Goal: Task Accomplishment & Management: Manage account settings

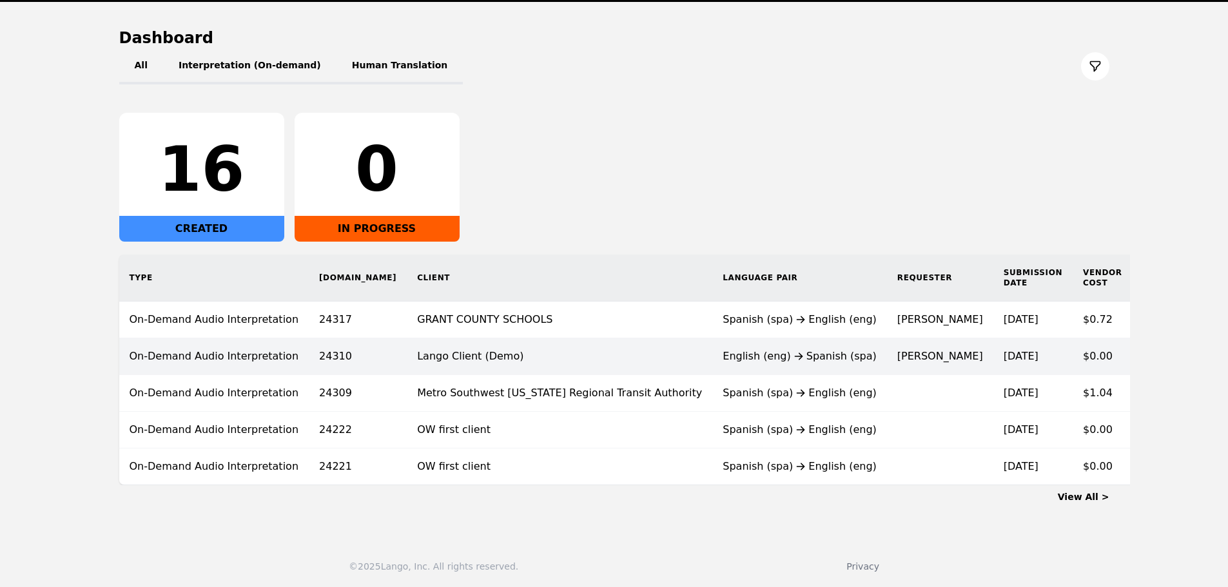
scroll to position [126, 0]
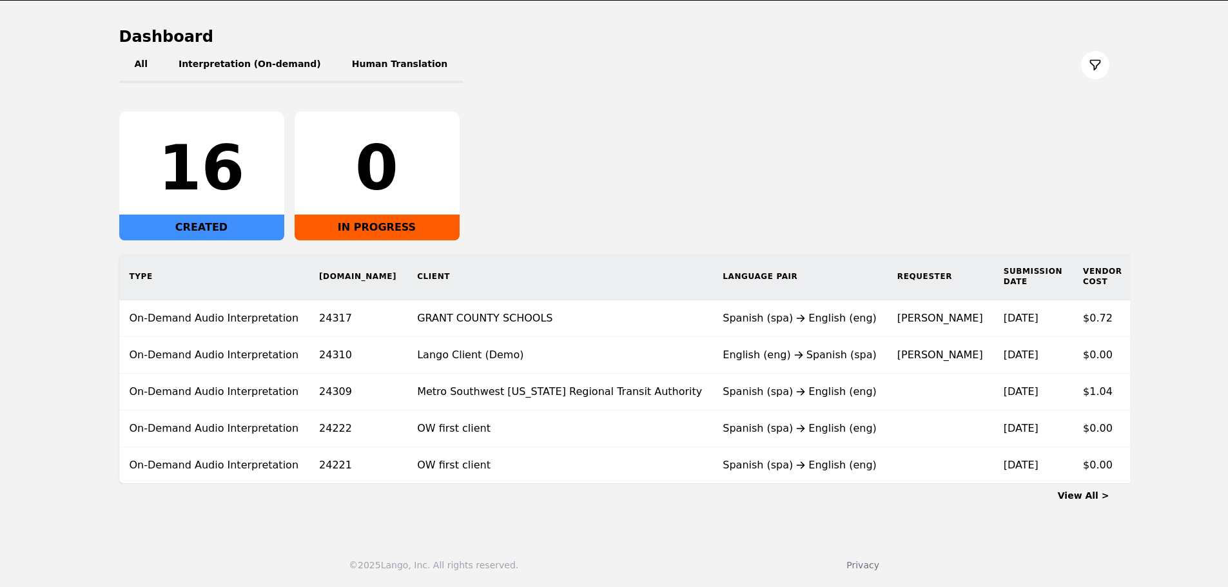
click at [1091, 500] on link "View All >" at bounding box center [1084, 496] width 52 height 10
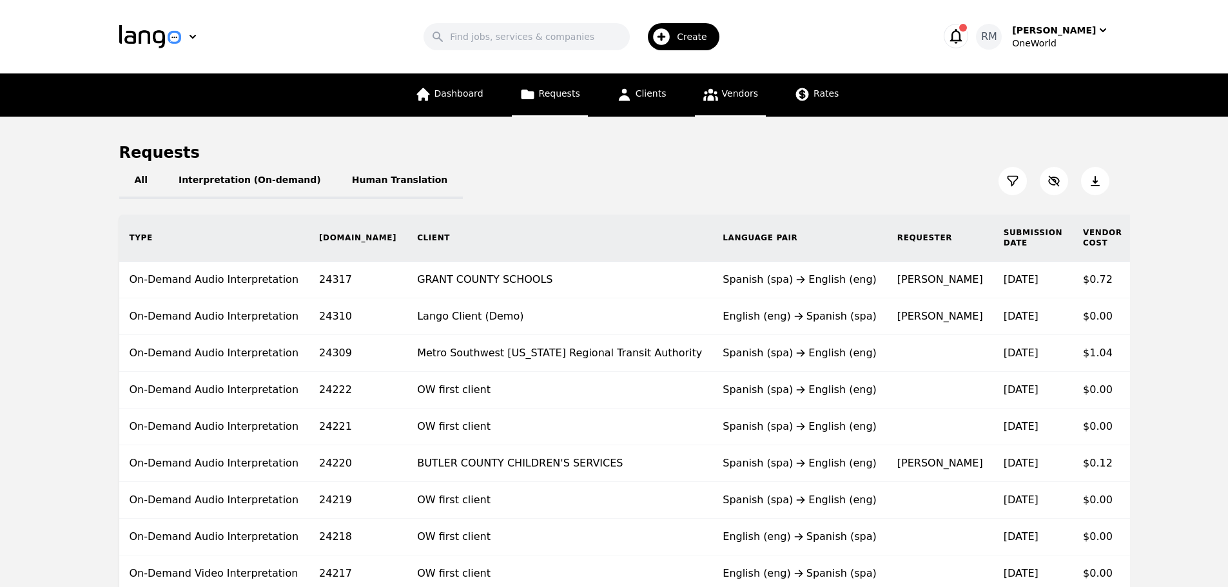
click at [710, 105] on link "Vendors" at bounding box center [730, 95] width 71 height 43
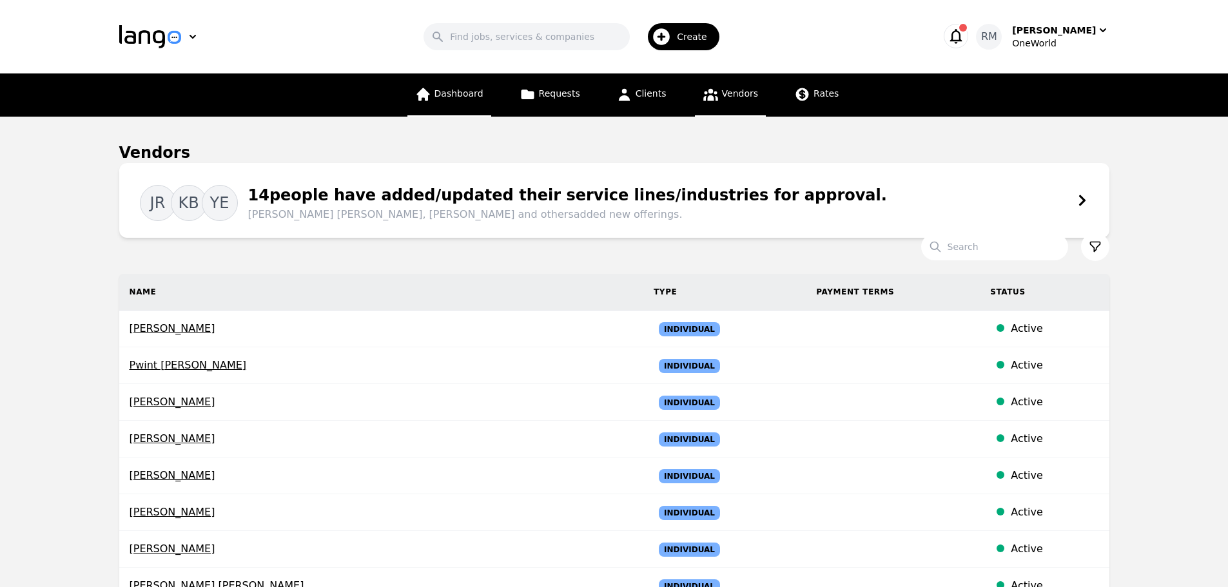
click at [455, 95] on span "Dashboard" at bounding box center [459, 93] width 49 height 10
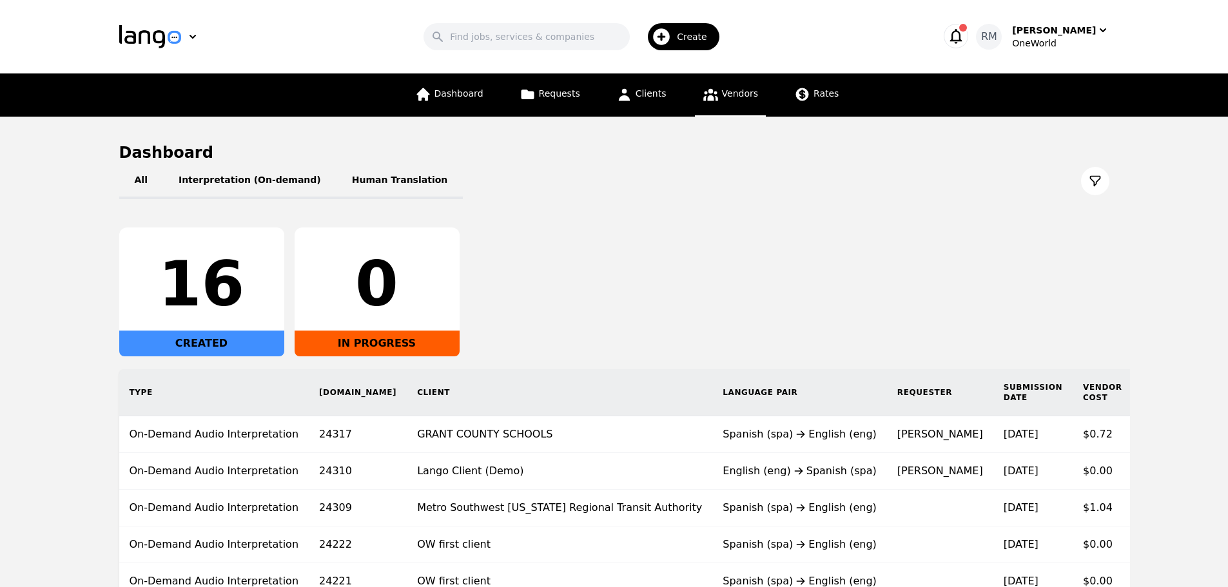
click at [726, 75] on link "Vendors" at bounding box center [730, 95] width 71 height 43
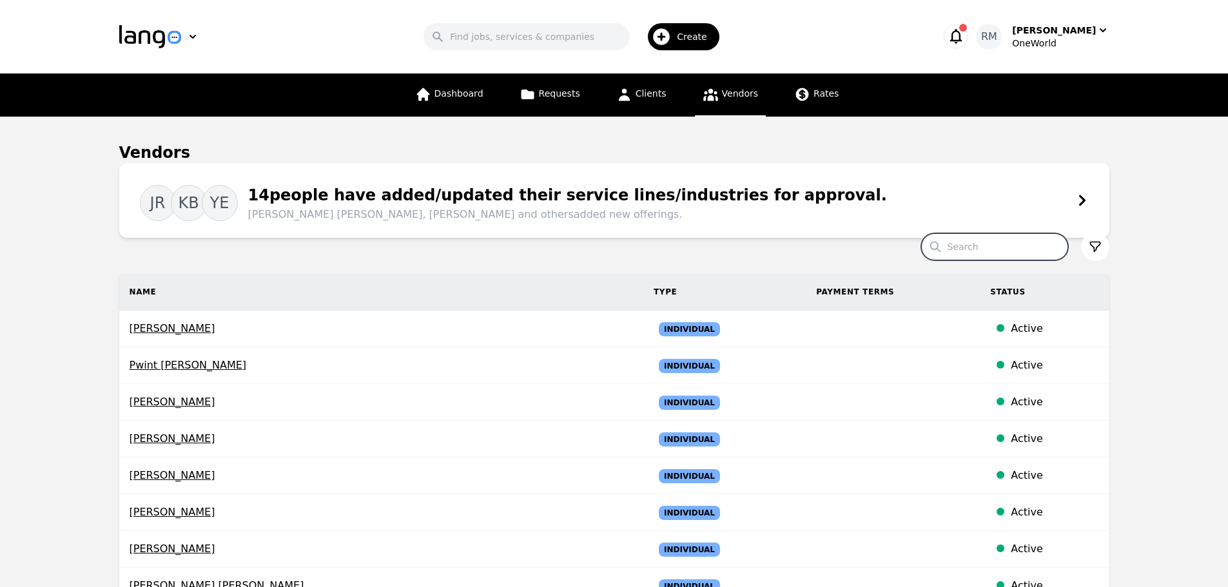
click at [973, 254] on input "Search" at bounding box center [994, 246] width 147 height 27
type input "Yurixy"
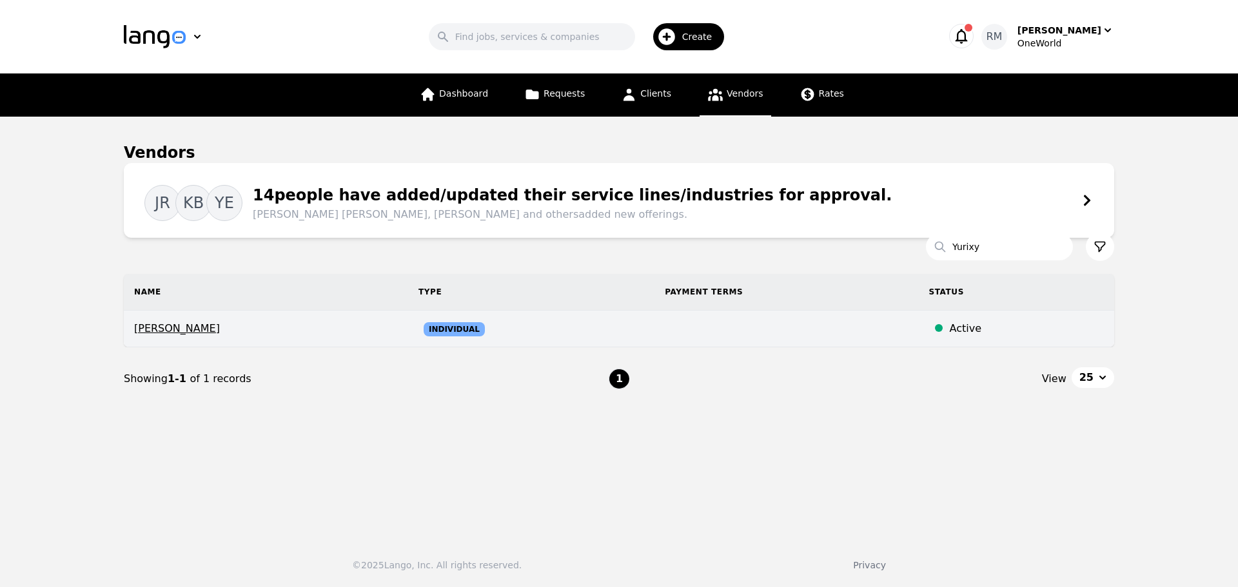
click at [220, 326] on span "[PERSON_NAME]" at bounding box center [266, 328] width 264 height 15
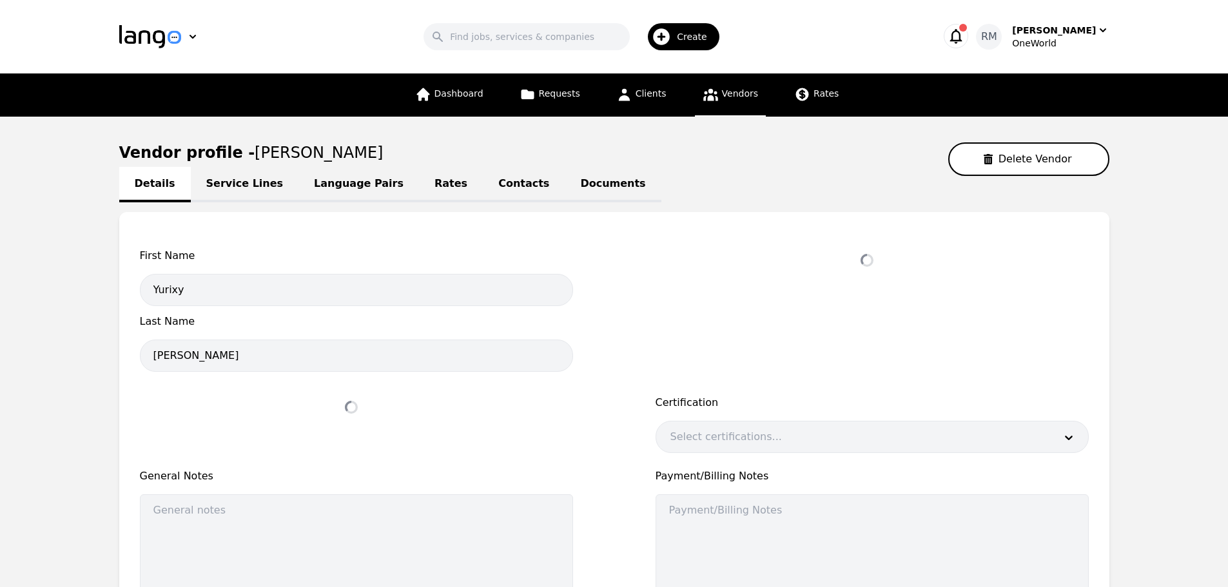
select select "active"
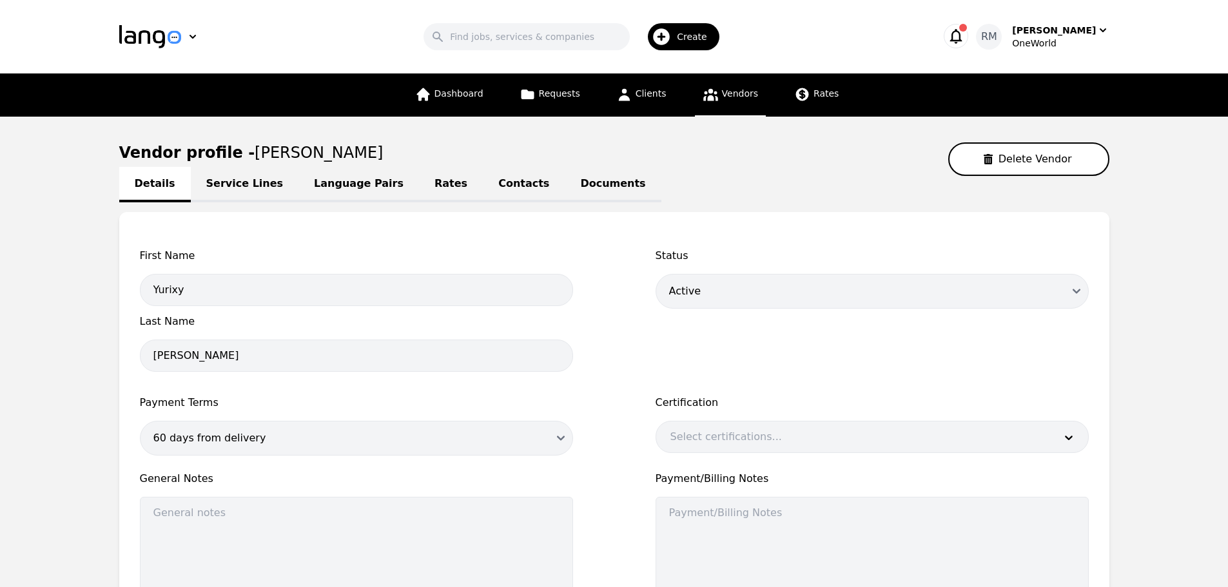
click at [483, 188] on link "Contacts" at bounding box center [524, 184] width 82 height 35
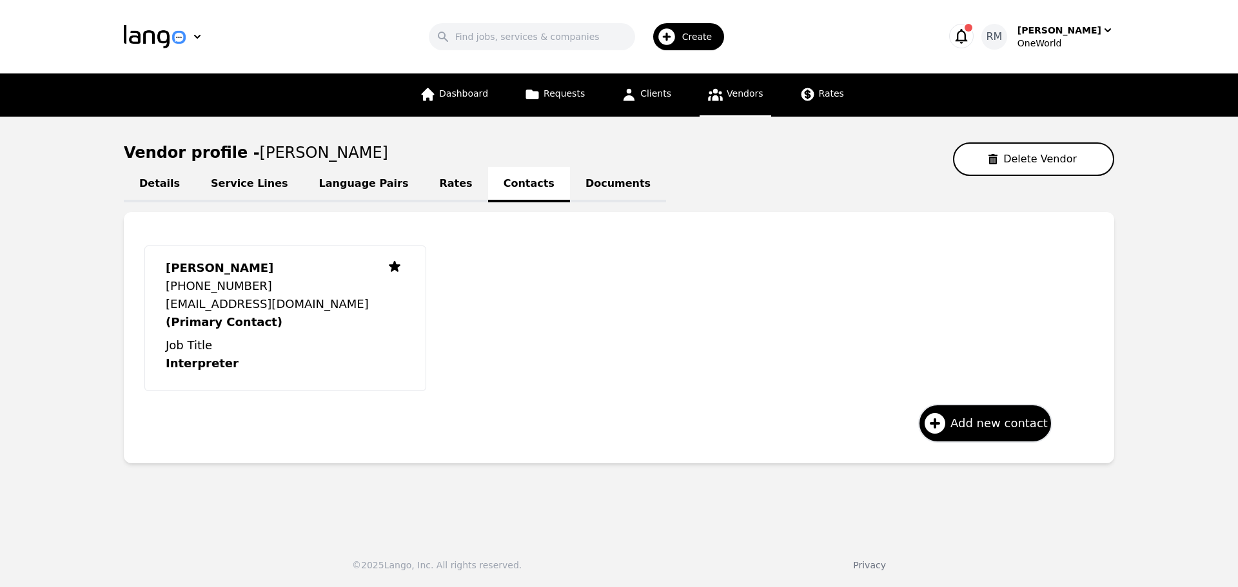
click at [168, 188] on link "Details" at bounding box center [160, 184] width 72 height 35
select select "active"
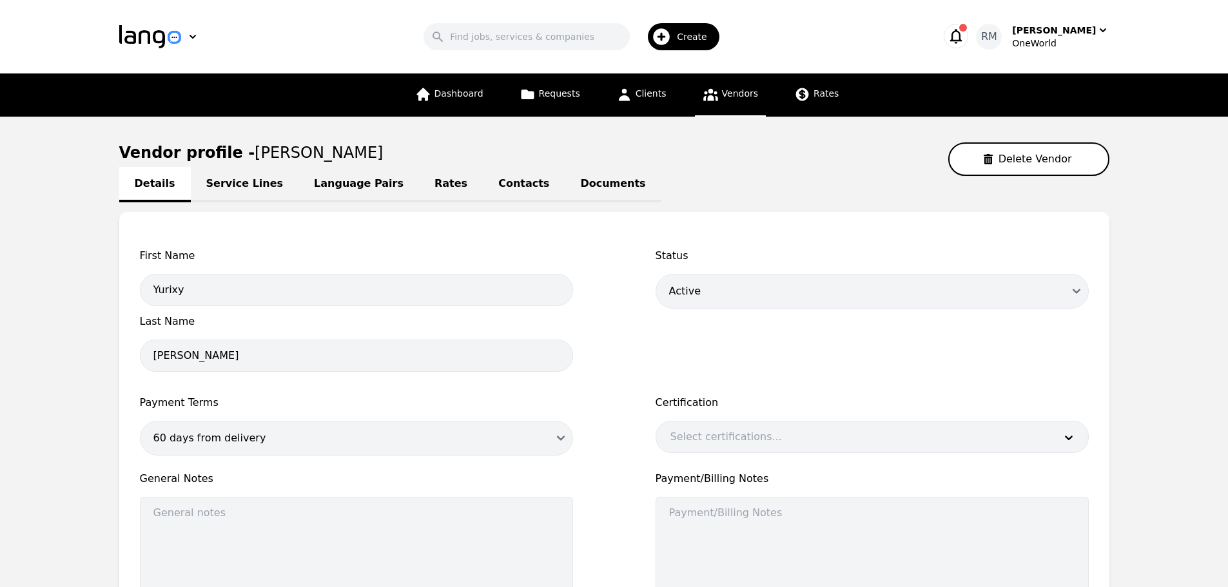
click at [244, 193] on link "Service Lines" at bounding box center [245, 184] width 108 height 35
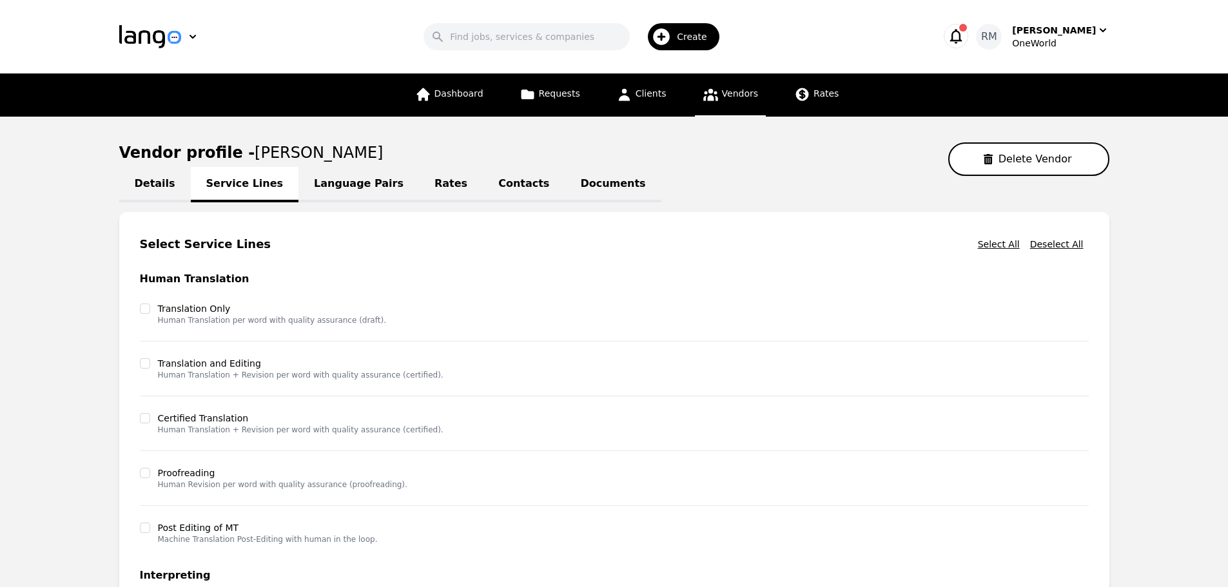
click at [351, 191] on link "Language Pairs" at bounding box center [359, 184] width 121 height 35
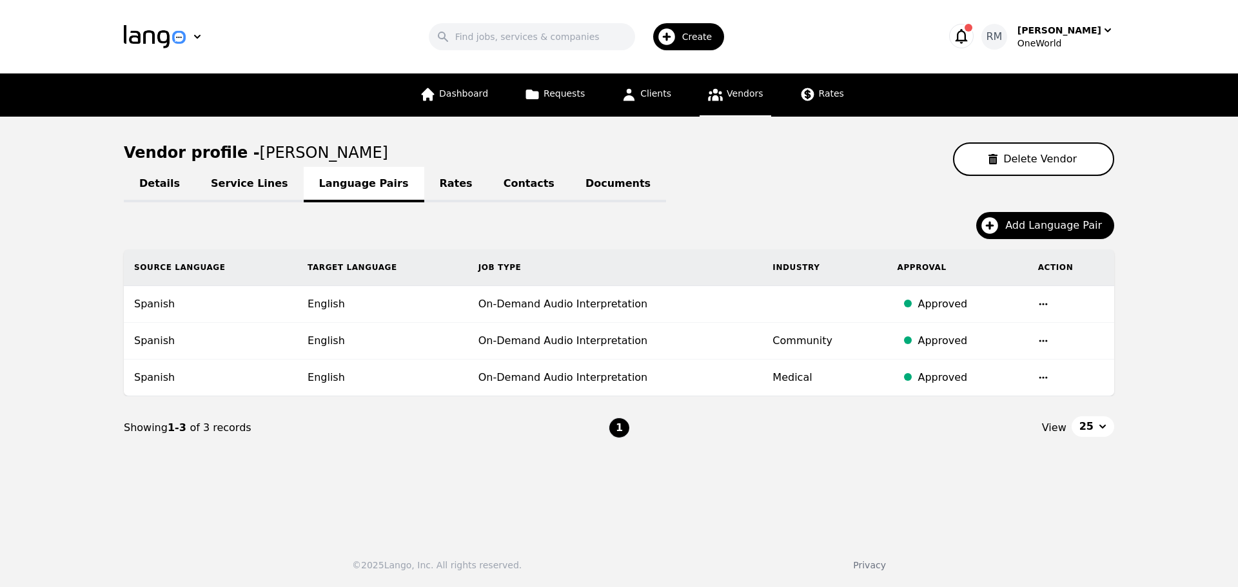
click at [716, 112] on link "Vendors" at bounding box center [735, 95] width 71 height 43
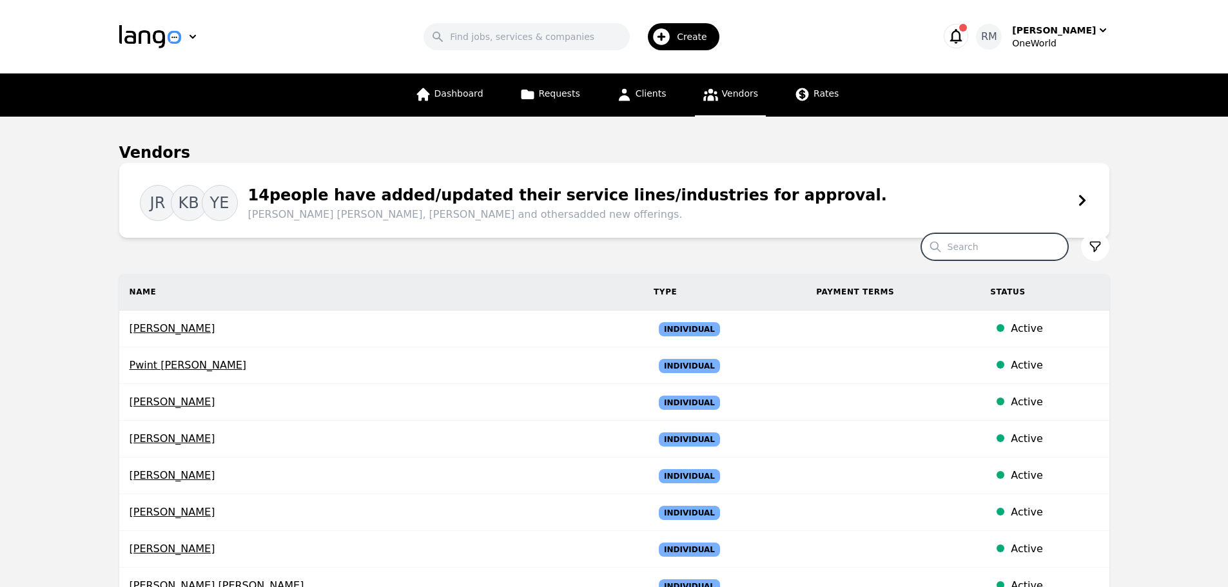
click at [958, 244] on input "Search" at bounding box center [994, 246] width 147 height 27
type input "[PERSON_NAME]"
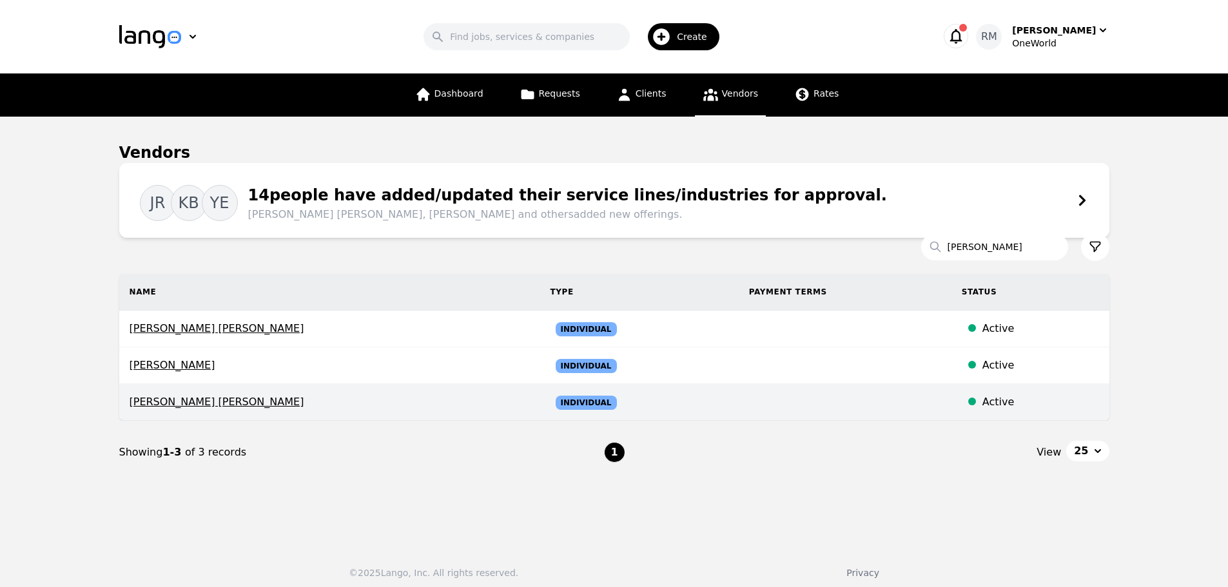
click at [266, 407] on span "[PERSON_NAME] [PERSON_NAME]" at bounding box center [330, 402] width 400 height 15
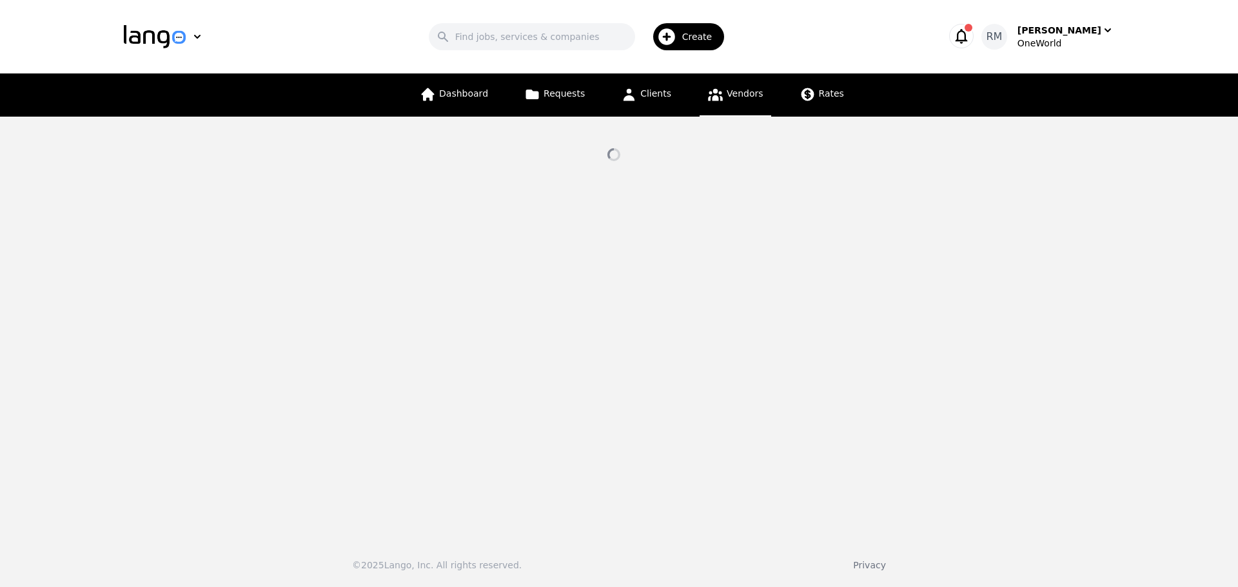
select select "active"
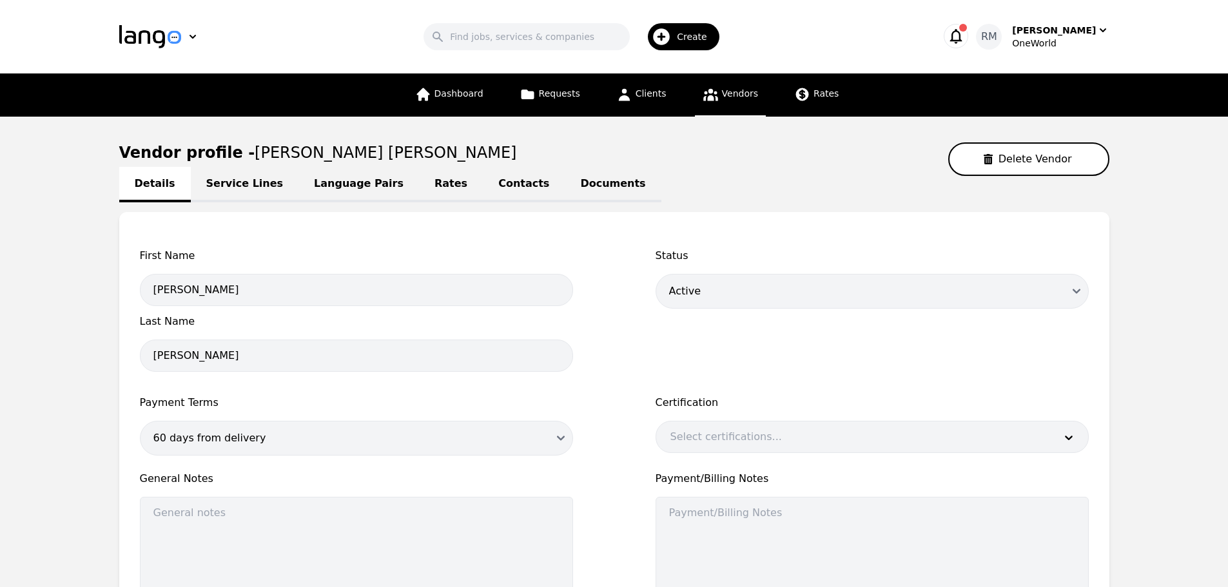
click at [349, 190] on link "Language Pairs" at bounding box center [359, 184] width 121 height 35
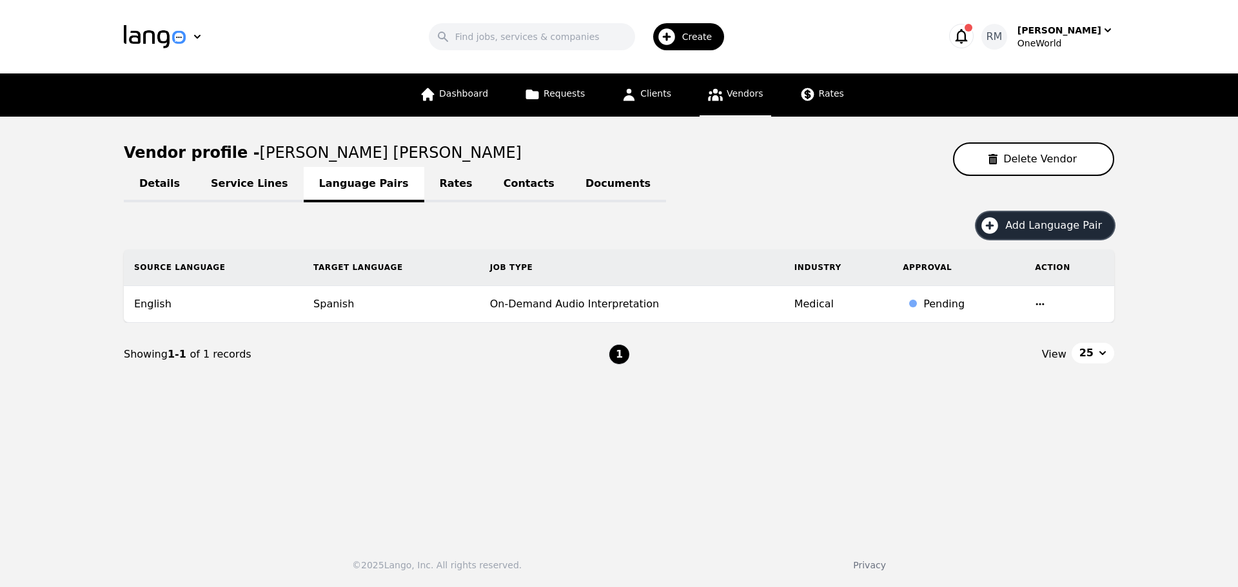
drag, startPoint x: 1074, startPoint y: 217, endPoint x: 1079, endPoint y: 210, distance: 8.8
click at [1079, 211] on div "Details Service Lines Language Pairs Rates Contacts Documents Add Language Pair…" at bounding box center [619, 281] width 990 height 210
click at [1035, 306] on icon "button" at bounding box center [1040, 304] width 10 height 10
click at [1005, 342] on button "Delete" at bounding box center [1004, 337] width 54 height 23
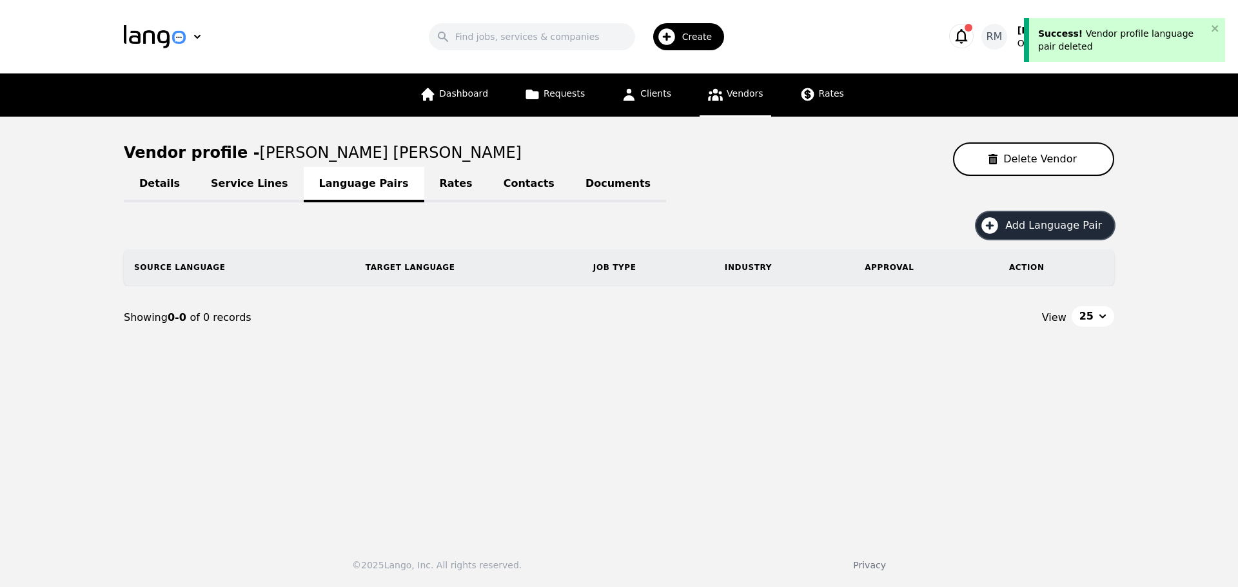
click at [1045, 231] on span "Add Language Pair" at bounding box center [1058, 225] width 106 height 15
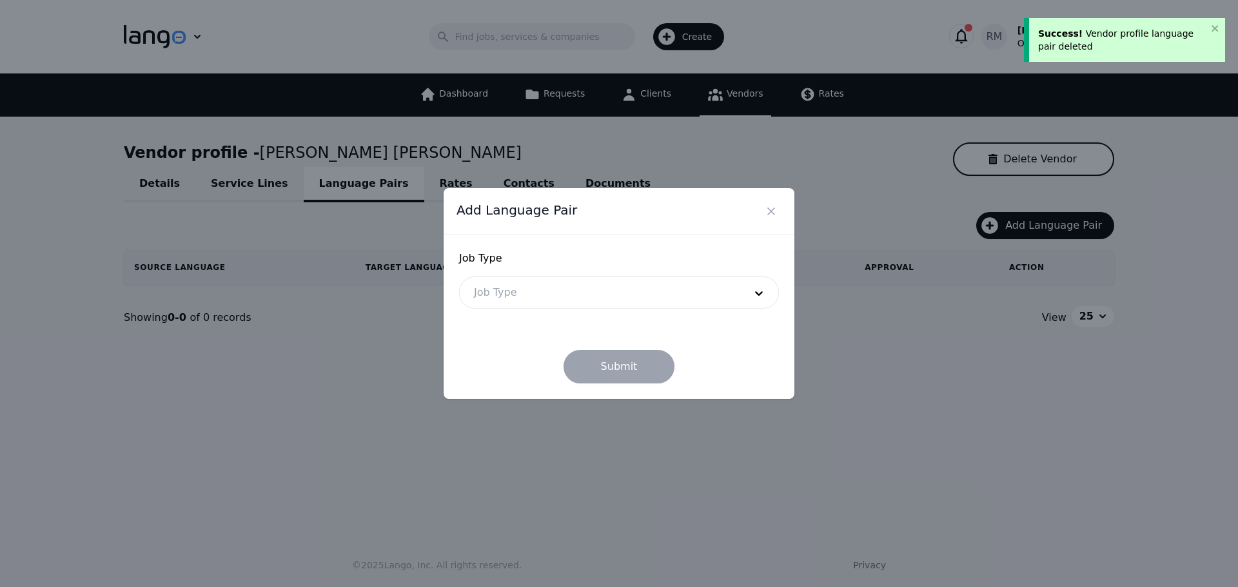
click at [528, 292] on div at bounding box center [600, 292] width 280 height 31
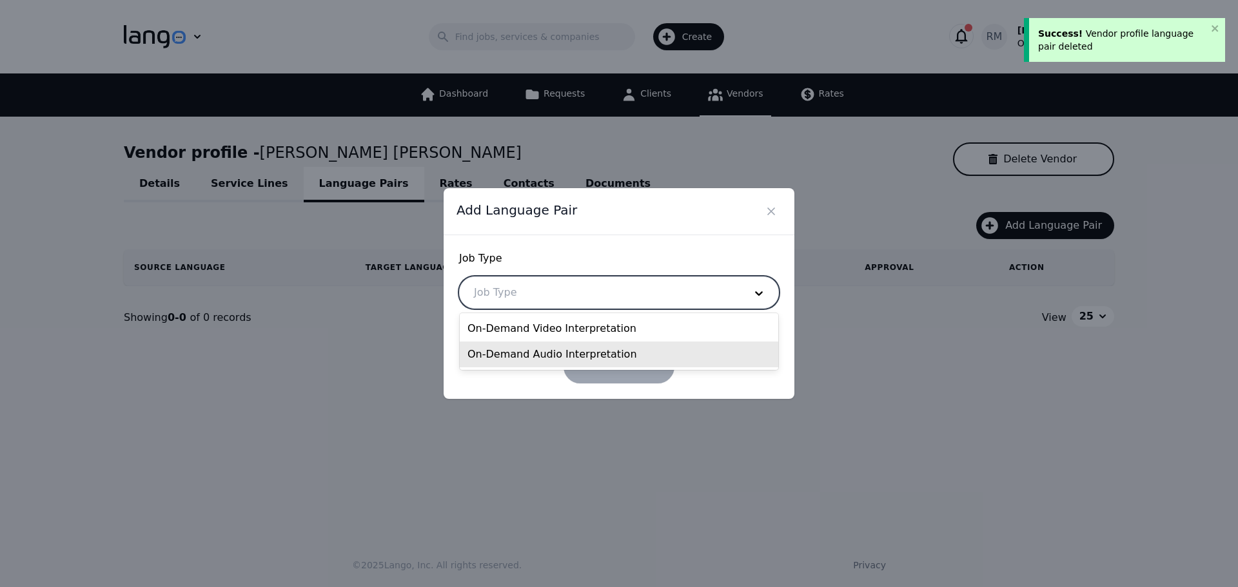
click at [582, 344] on div "On-Demand Audio Interpretation" at bounding box center [619, 355] width 319 height 26
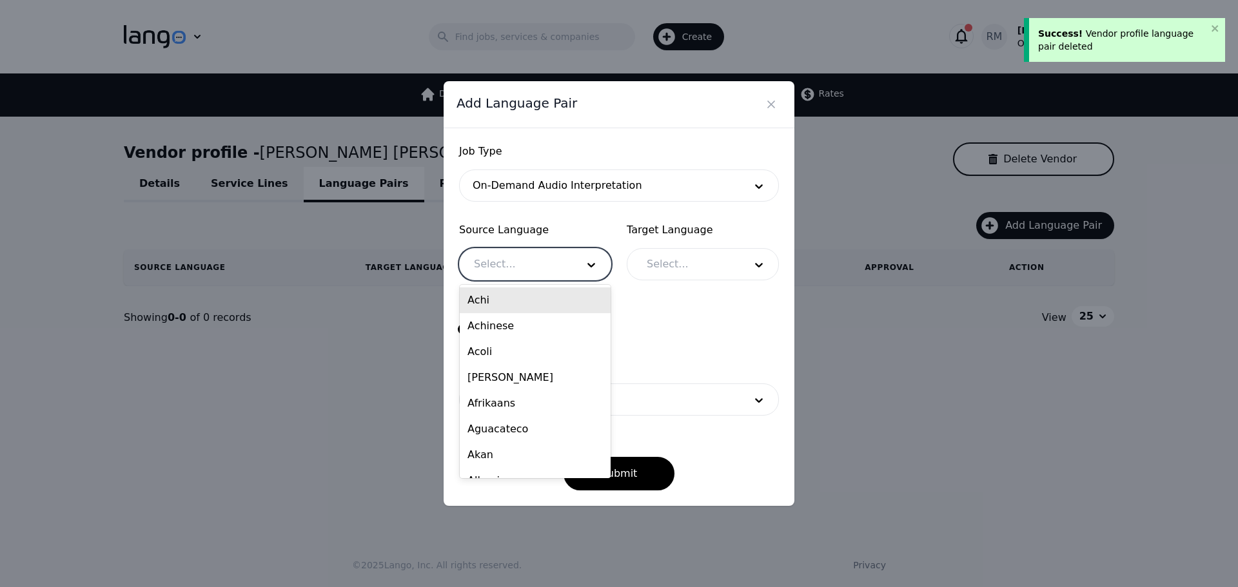
click at [512, 262] on div at bounding box center [516, 264] width 112 height 31
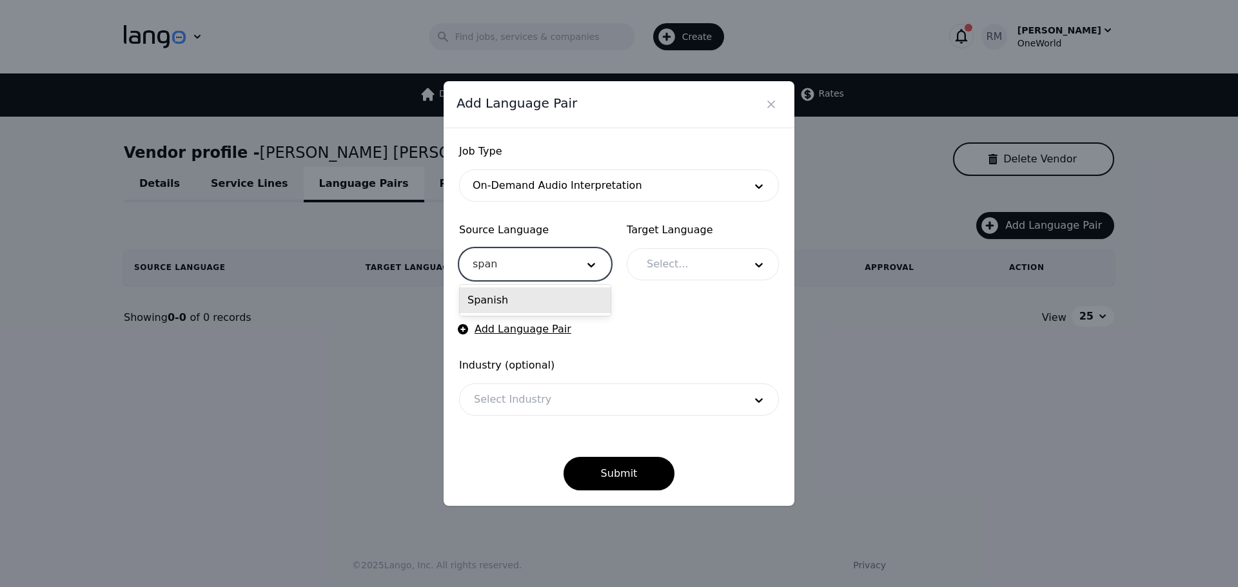
type input "spani"
click at [542, 304] on div "Spanish" at bounding box center [535, 301] width 151 height 26
click at [663, 259] on div at bounding box center [686, 264] width 107 height 31
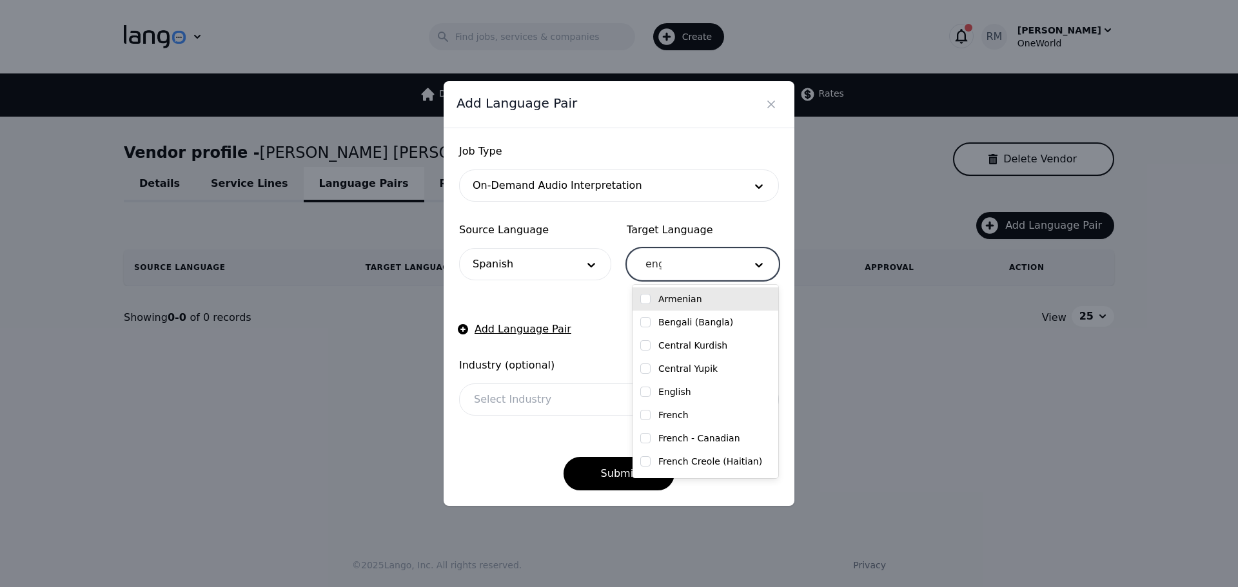
type input "engl"
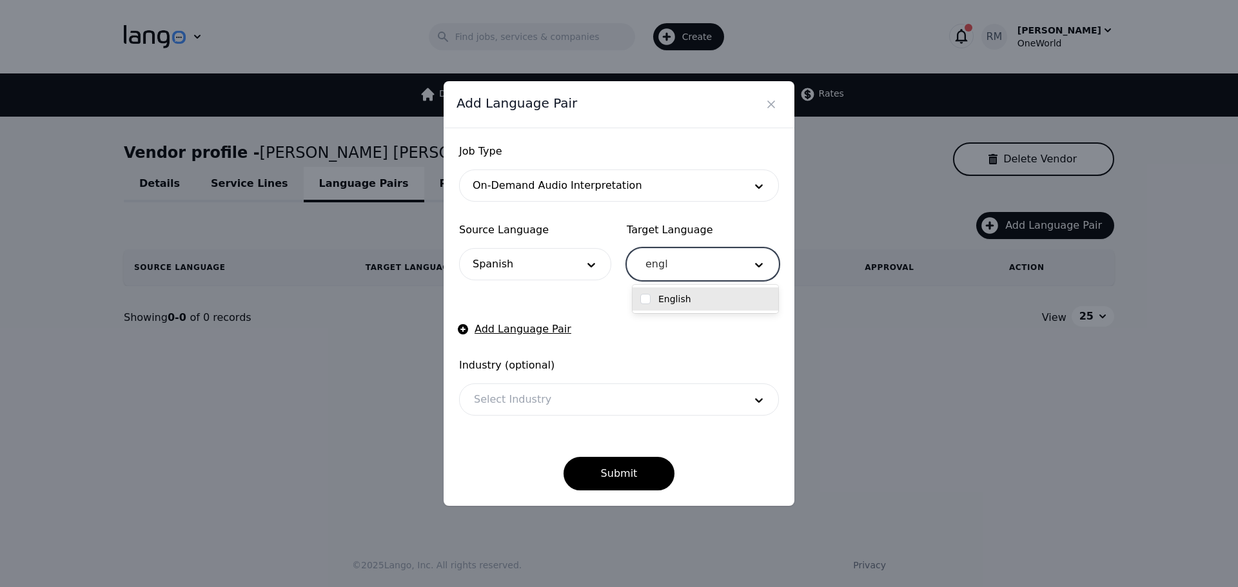
click at [660, 300] on label "English" at bounding box center [674, 299] width 33 height 13
checkbox input "true"
click at [525, 404] on div at bounding box center [600, 399] width 280 height 31
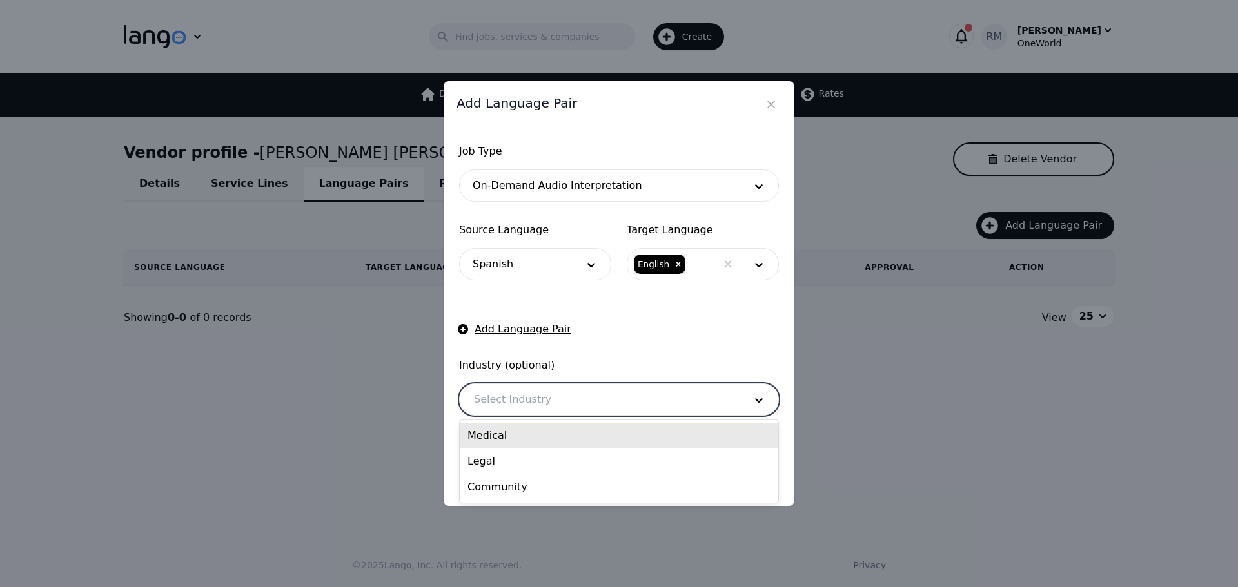
click at [520, 436] on div "Medical" at bounding box center [619, 436] width 319 height 26
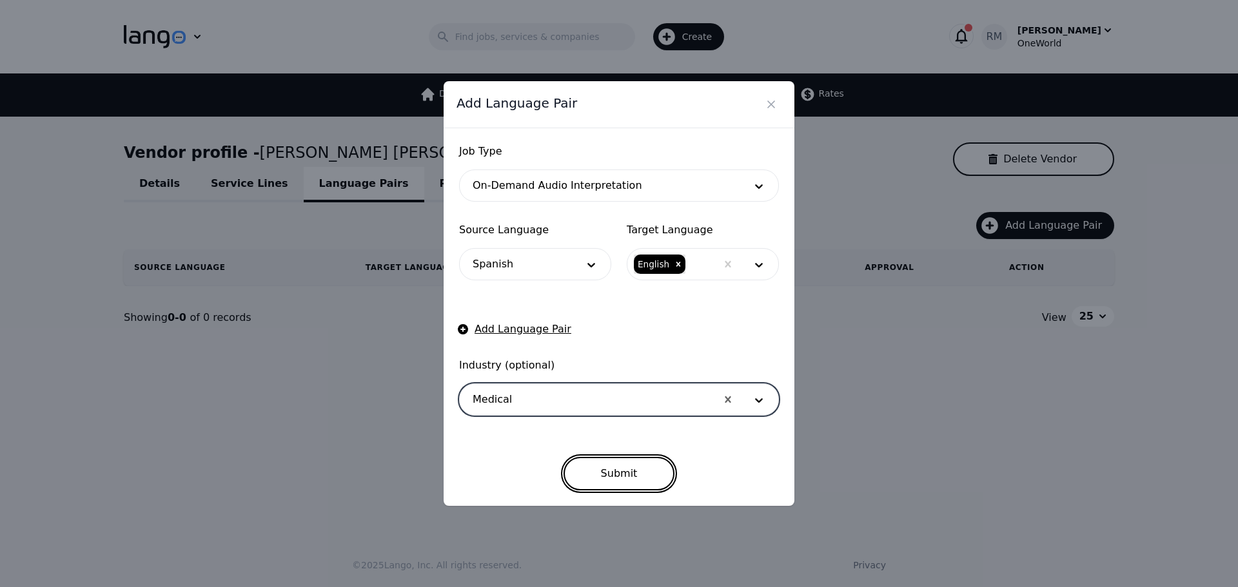
click at [645, 467] on button "Submit" at bounding box center [620, 474] width 112 height 34
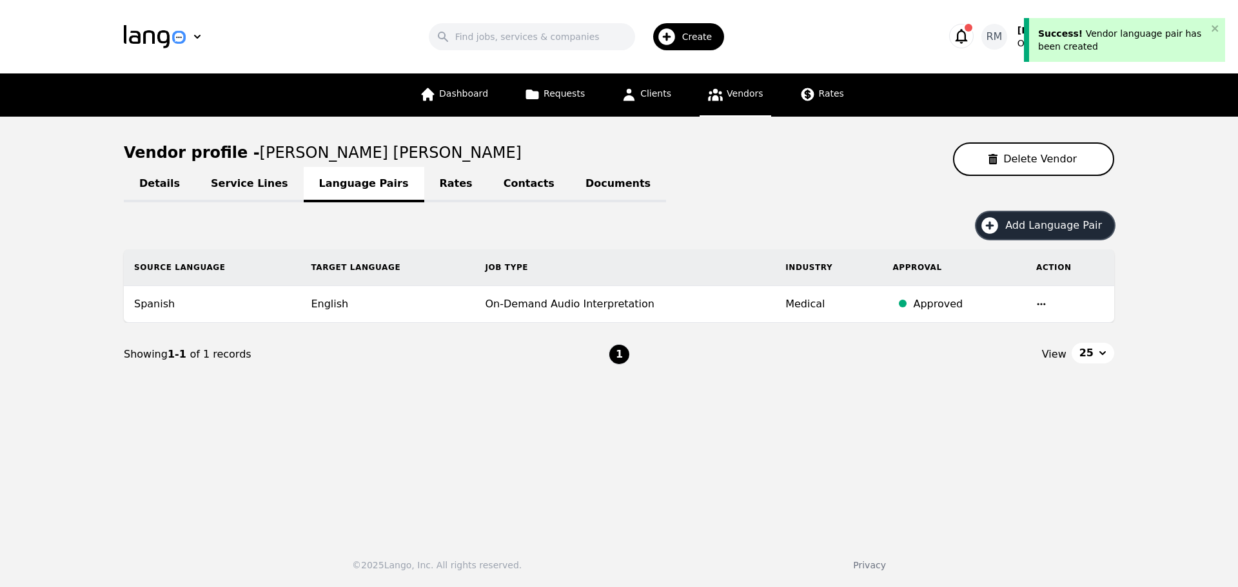
click at [1041, 223] on span "Add Language Pair" at bounding box center [1058, 225] width 106 height 15
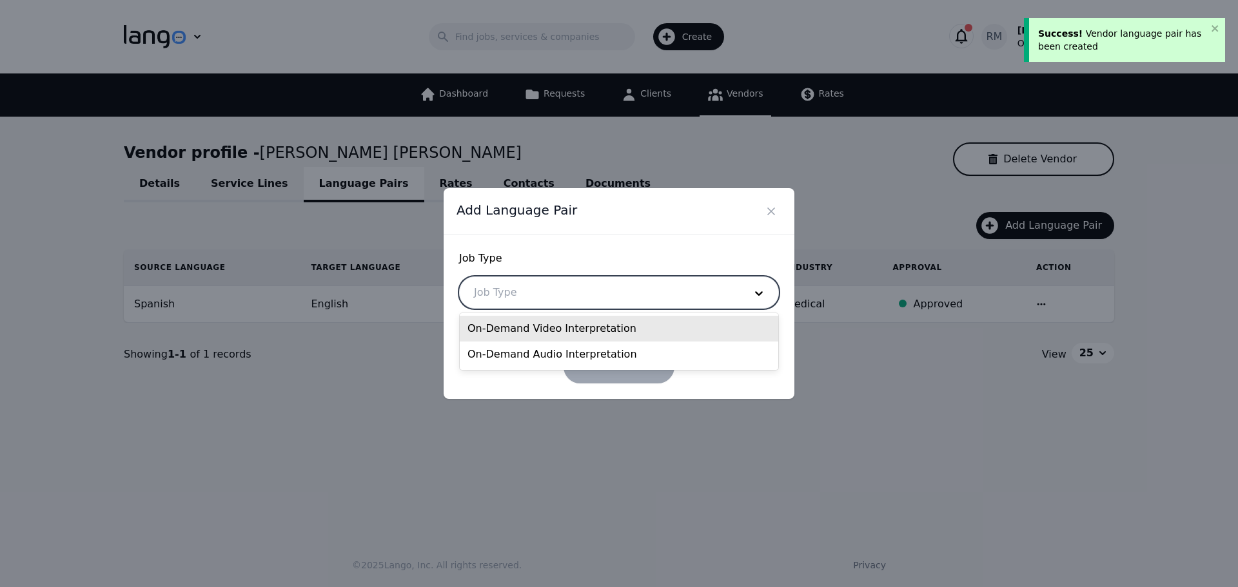
click at [562, 297] on div at bounding box center [600, 292] width 280 height 31
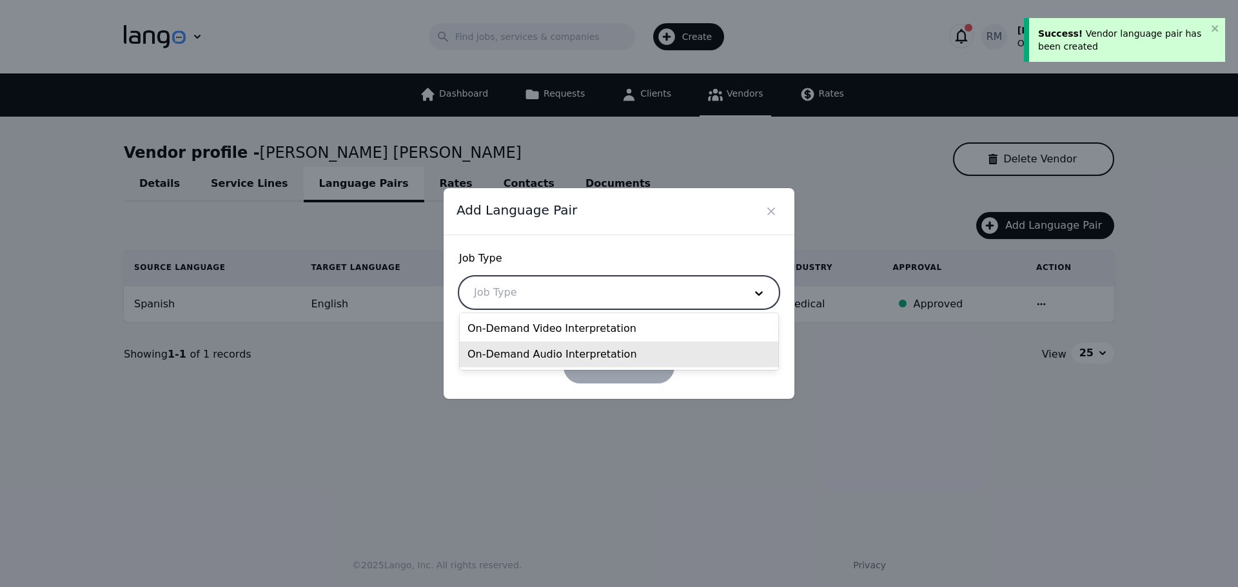
click at [550, 358] on div "On-Demand Audio Interpretation" at bounding box center [619, 355] width 319 height 26
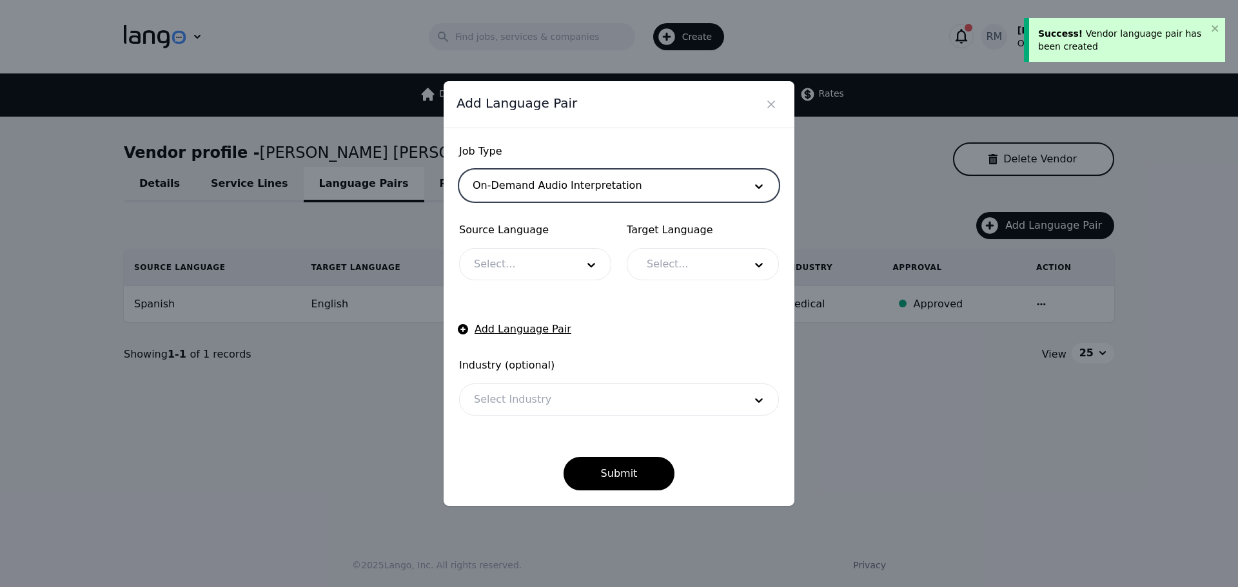
click at [522, 272] on div at bounding box center [516, 264] width 112 height 31
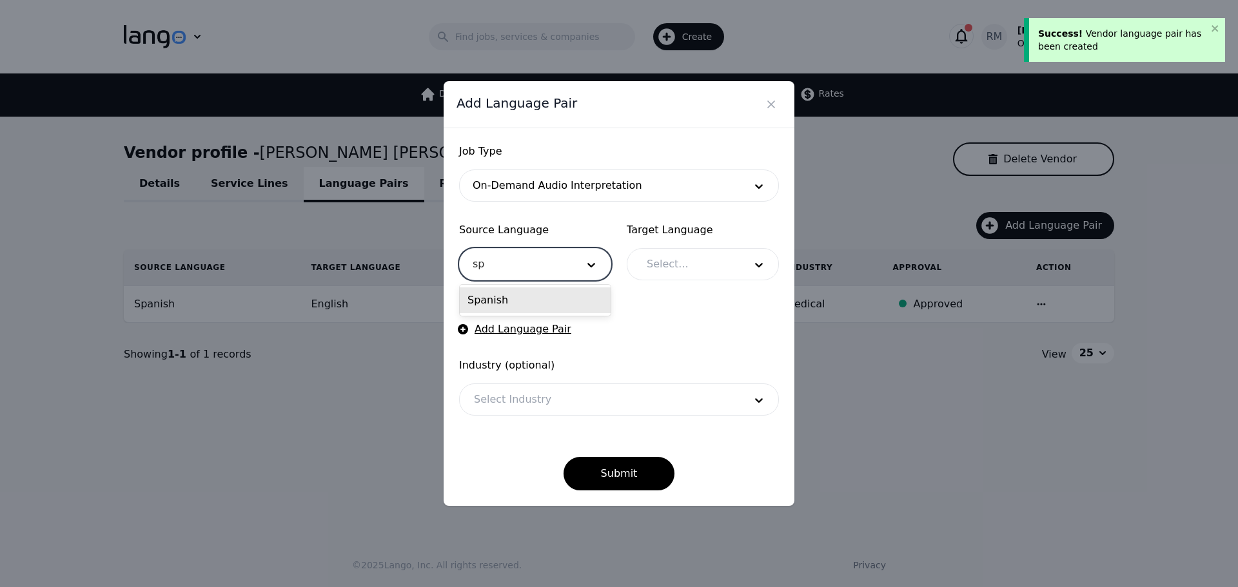
type input "spa"
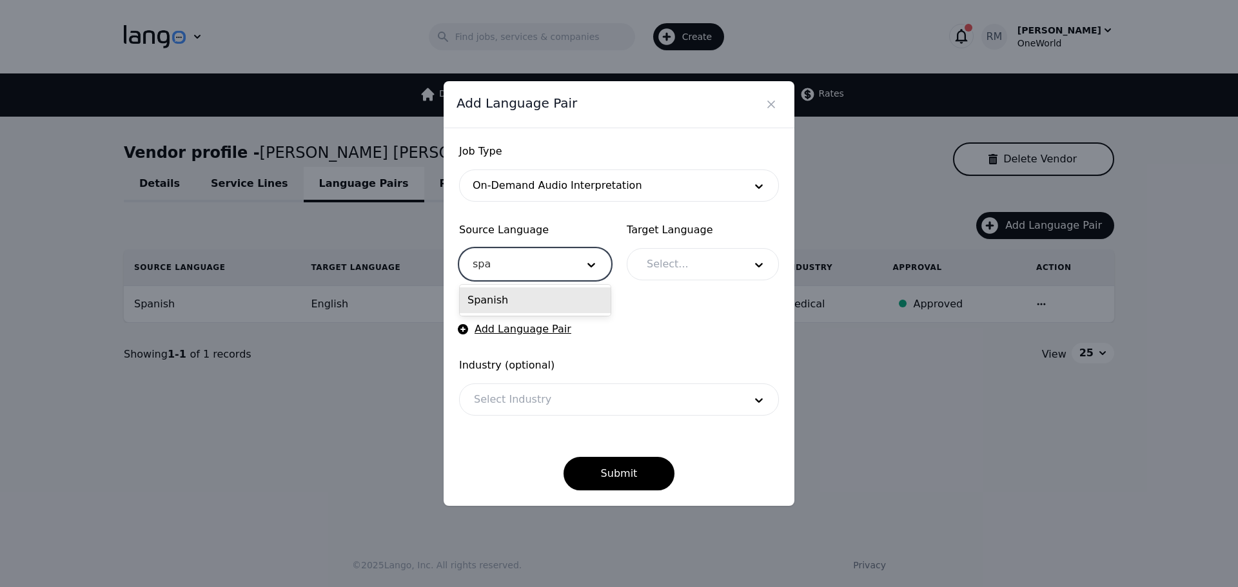
click at [520, 294] on div "Spanish" at bounding box center [535, 301] width 151 height 26
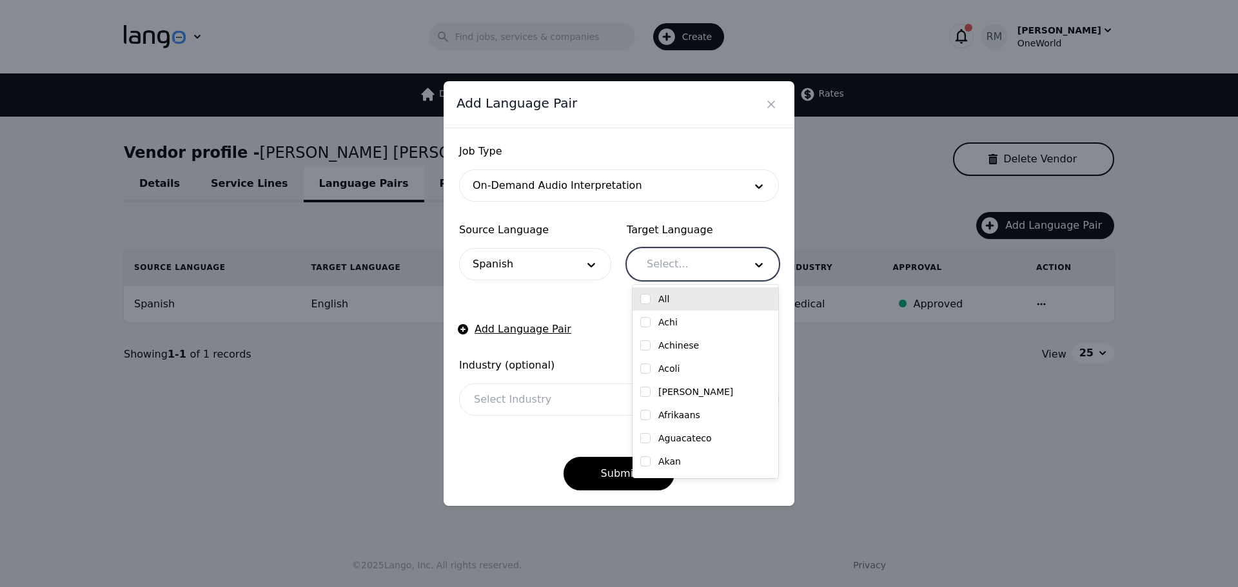
click at [712, 260] on div at bounding box center [686, 264] width 107 height 31
type input "engl"
click at [679, 302] on label "English" at bounding box center [674, 299] width 33 height 13
checkbox input "true"
click at [560, 399] on div at bounding box center [600, 399] width 280 height 31
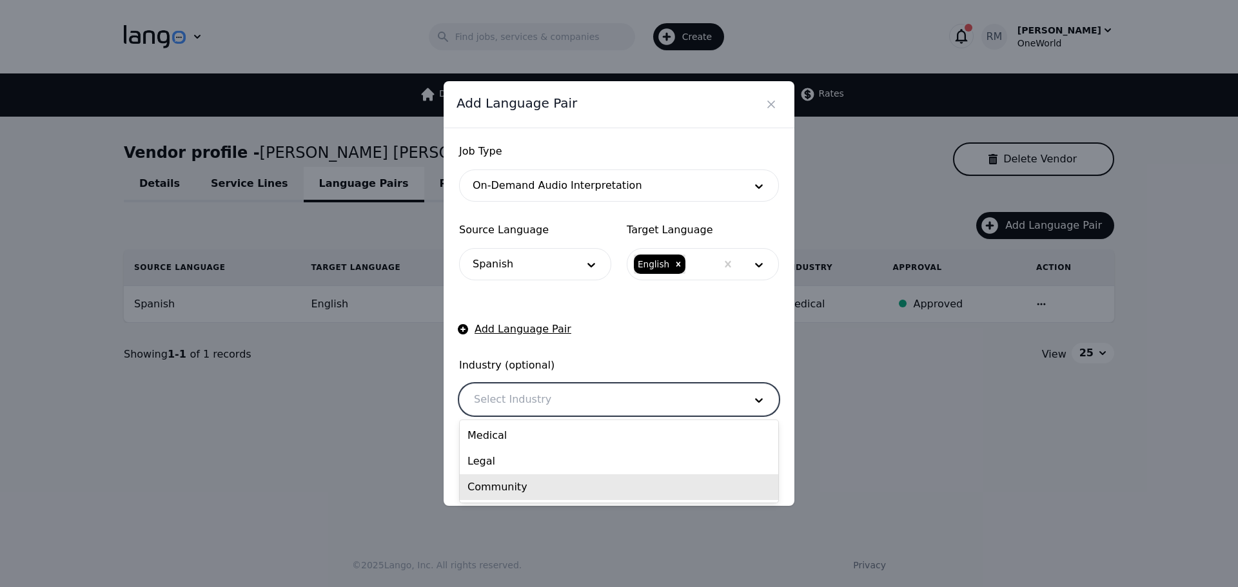
click at [511, 481] on div "Community" at bounding box center [619, 488] width 319 height 26
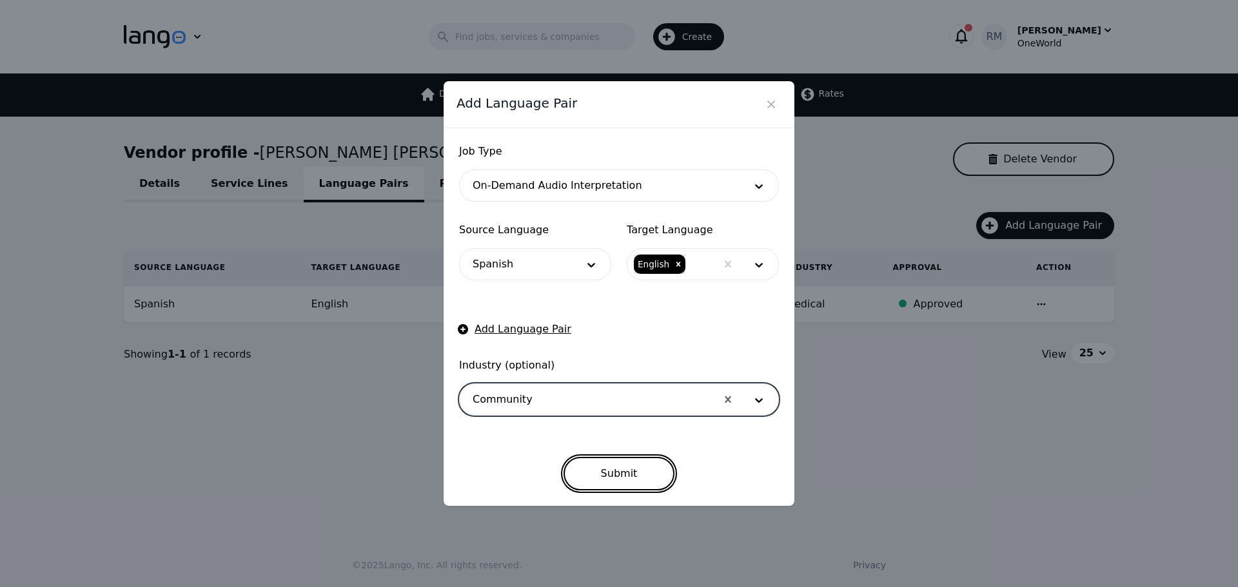
click at [603, 459] on button "Submit" at bounding box center [620, 474] width 112 height 34
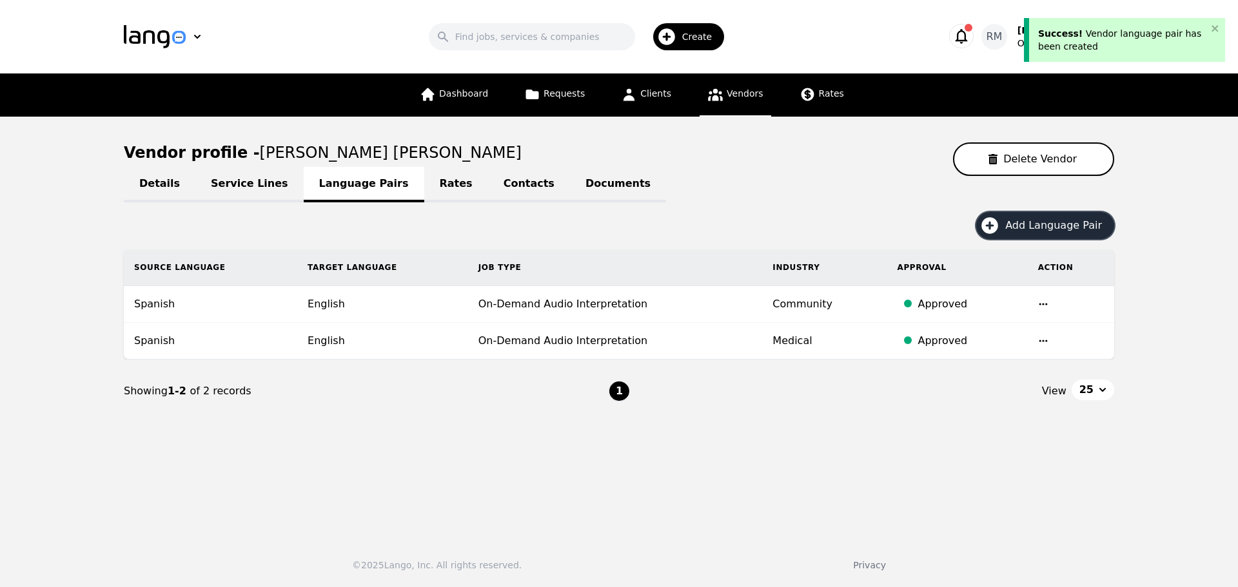
click at [1037, 222] on span "Add Language Pair" at bounding box center [1058, 225] width 106 height 15
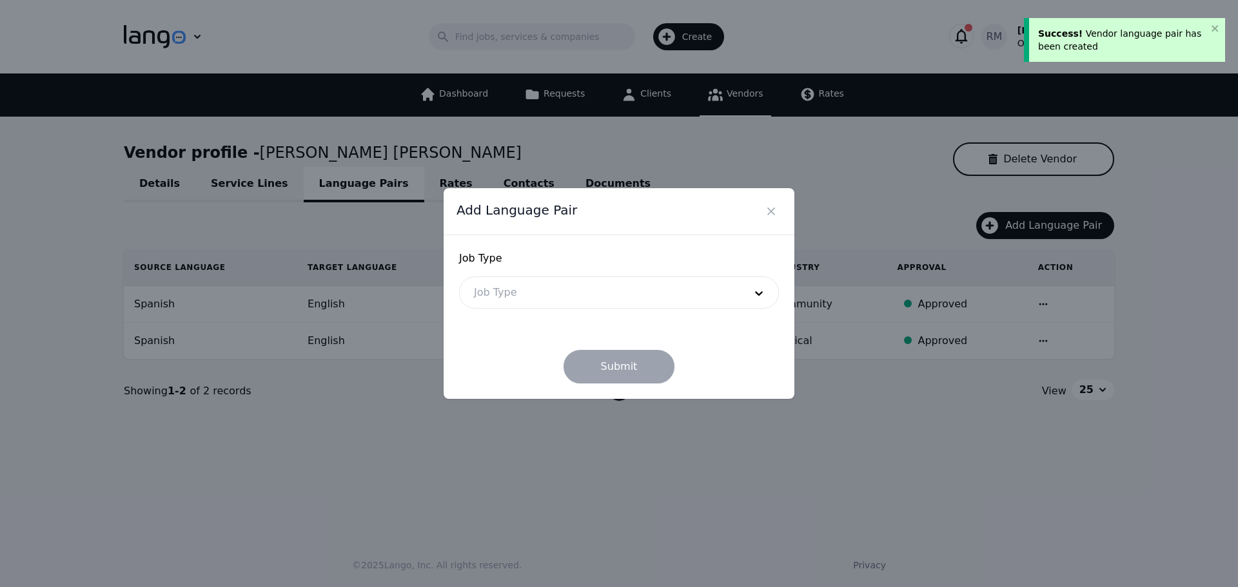
click at [623, 284] on div at bounding box center [600, 292] width 280 height 31
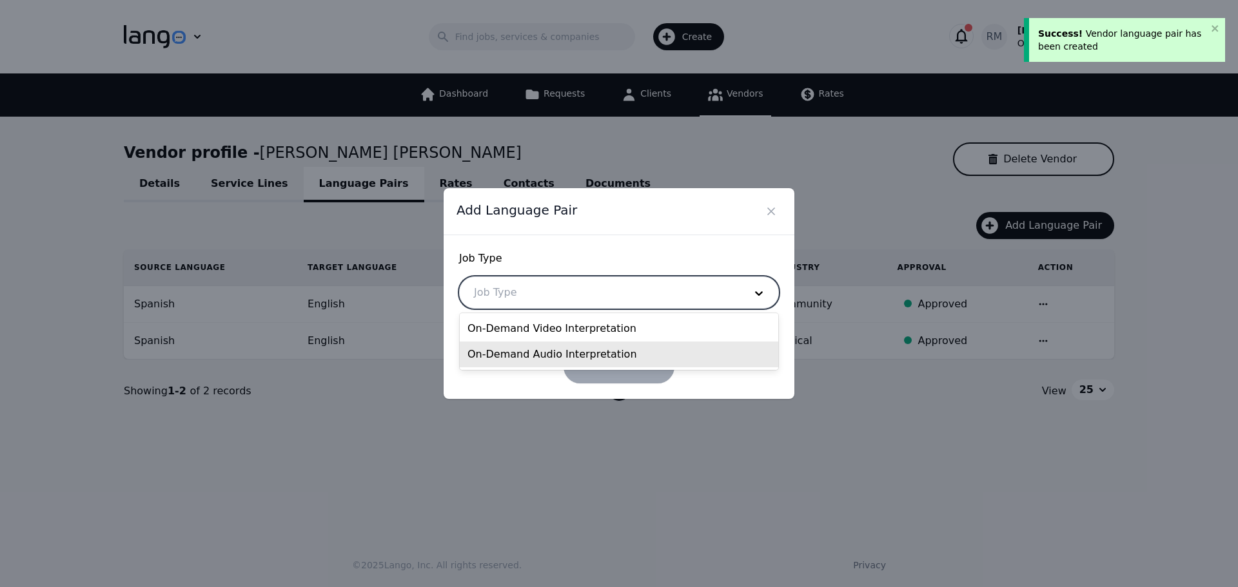
click at [584, 353] on div "On-Demand Audio Interpretation" at bounding box center [619, 355] width 319 height 26
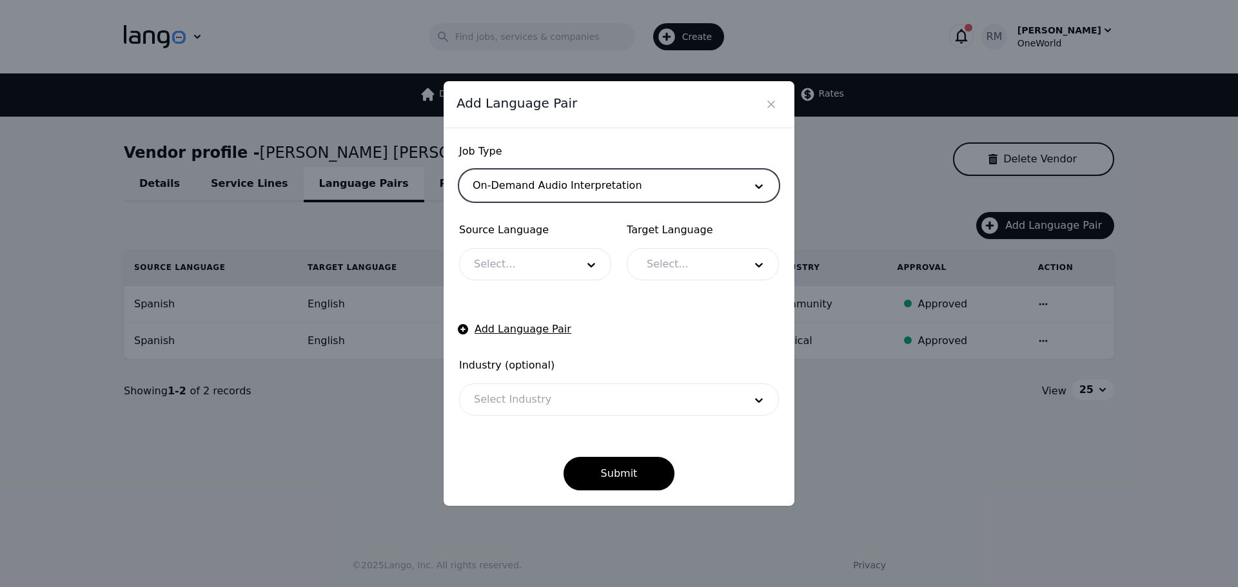
click at [523, 255] on div at bounding box center [516, 264] width 112 height 31
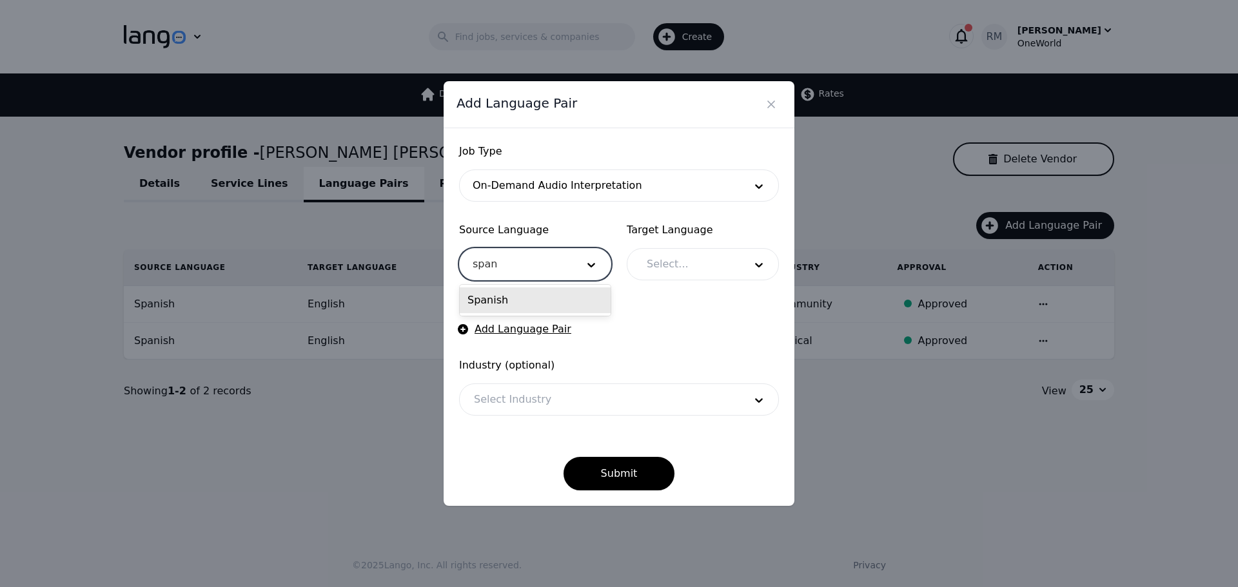
type input "spani"
click at [587, 295] on div "Spanish" at bounding box center [535, 301] width 151 height 26
click at [670, 262] on div at bounding box center [686, 264] width 107 height 31
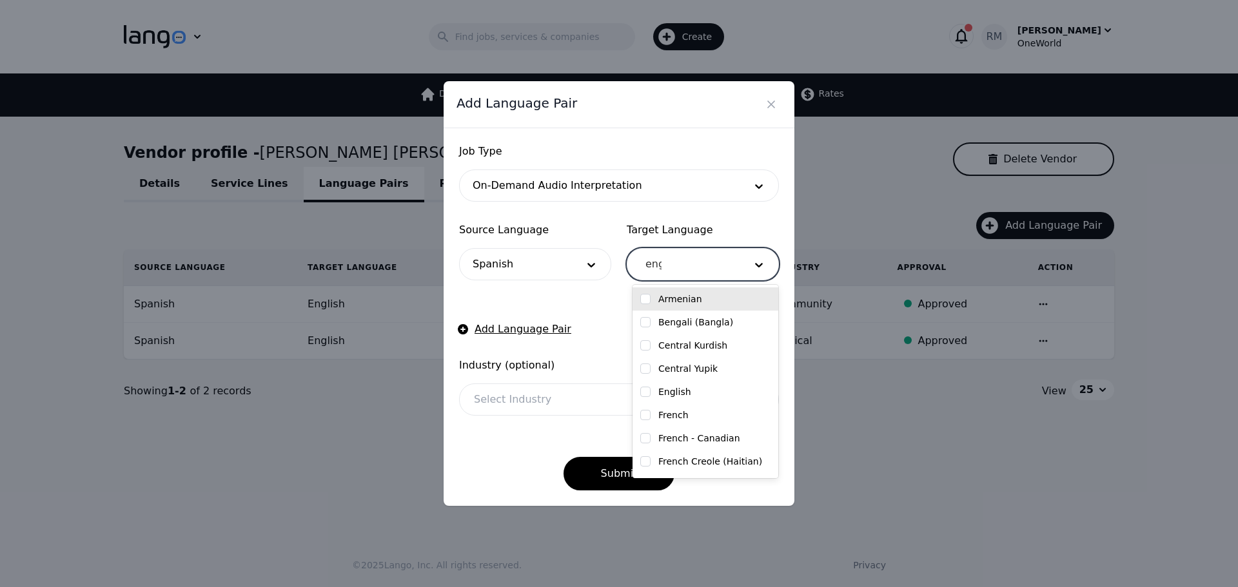
type input "engl"
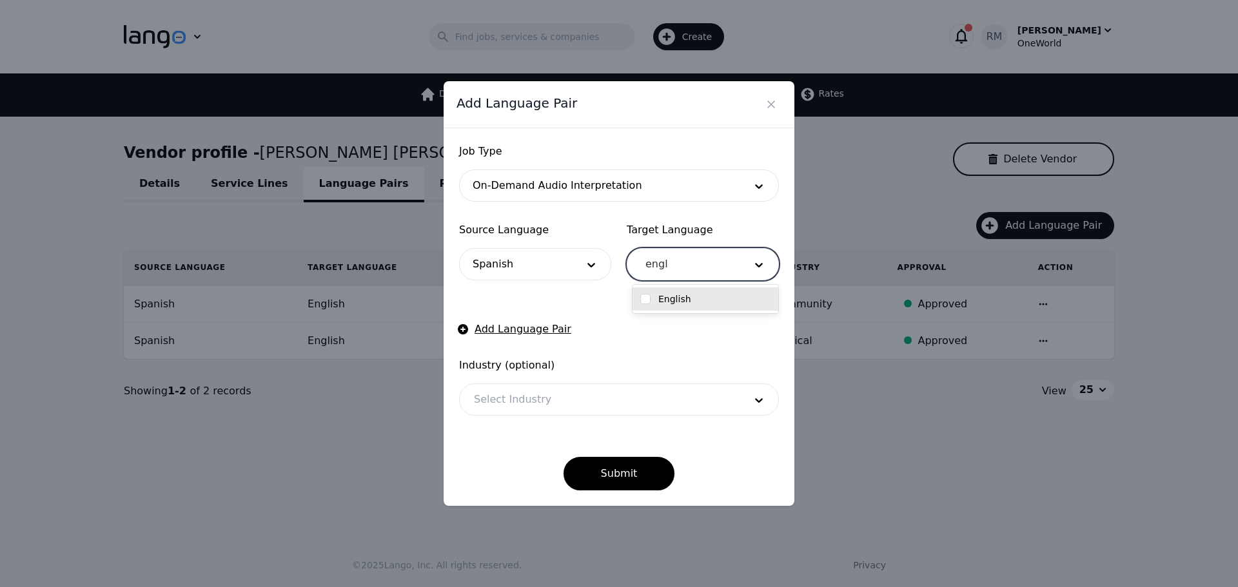
click at [676, 295] on label "English" at bounding box center [674, 299] width 33 height 13
checkbox input "true"
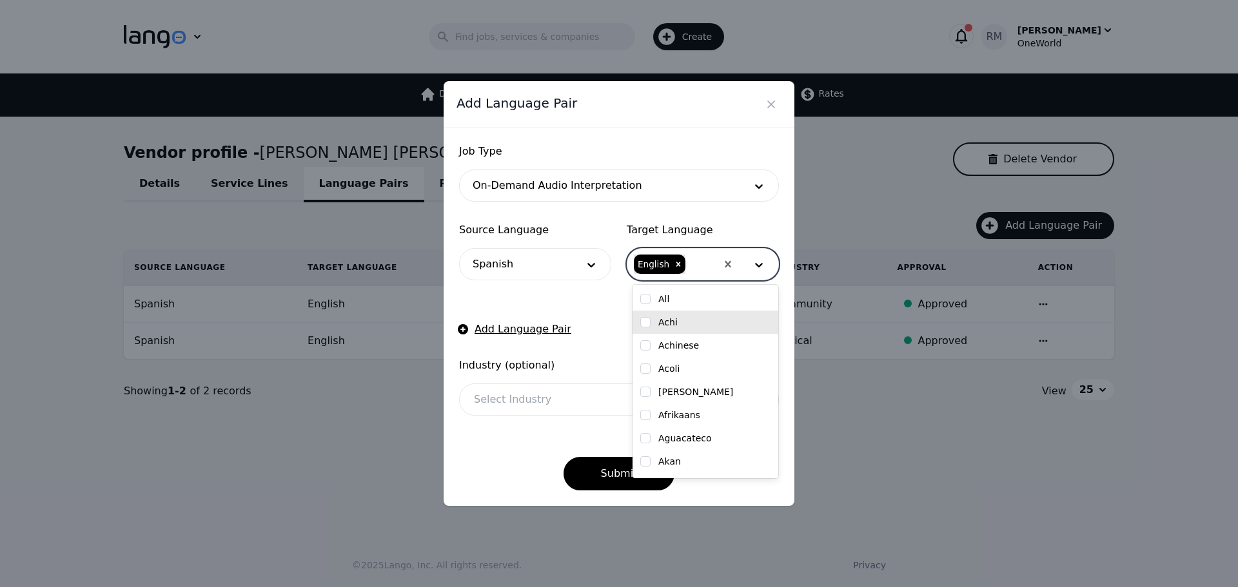
drag, startPoint x: 540, startPoint y: 398, endPoint x: 542, endPoint y: 392, distance: 6.6
click at [541, 394] on div at bounding box center [600, 399] width 280 height 31
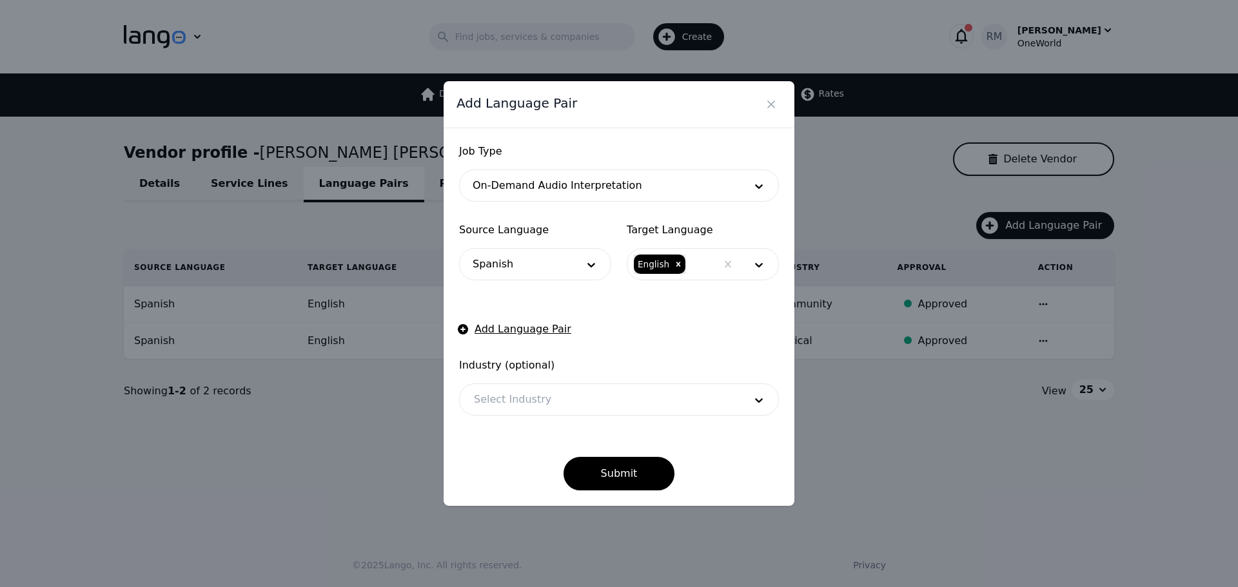
click at [458, 371] on div "Job Type On-Demand Audio Interpretation Source Language Spanish Target Language…" at bounding box center [619, 317] width 351 height 378
click at [614, 486] on button "Submit" at bounding box center [620, 474] width 112 height 34
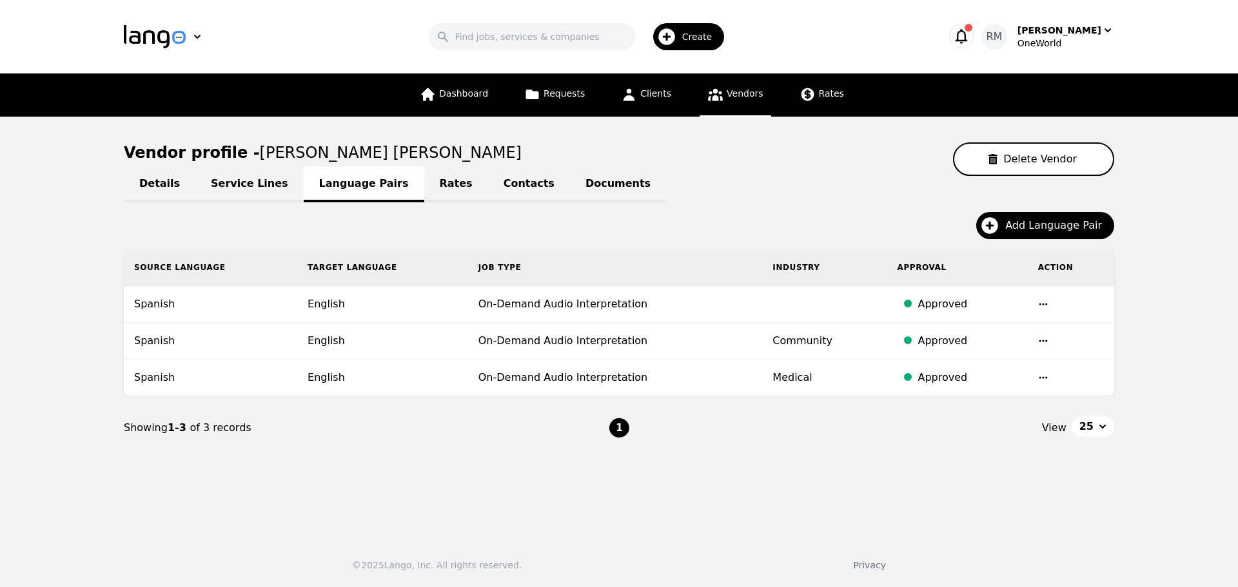
click at [230, 185] on link "Service Lines" at bounding box center [249, 184] width 108 height 35
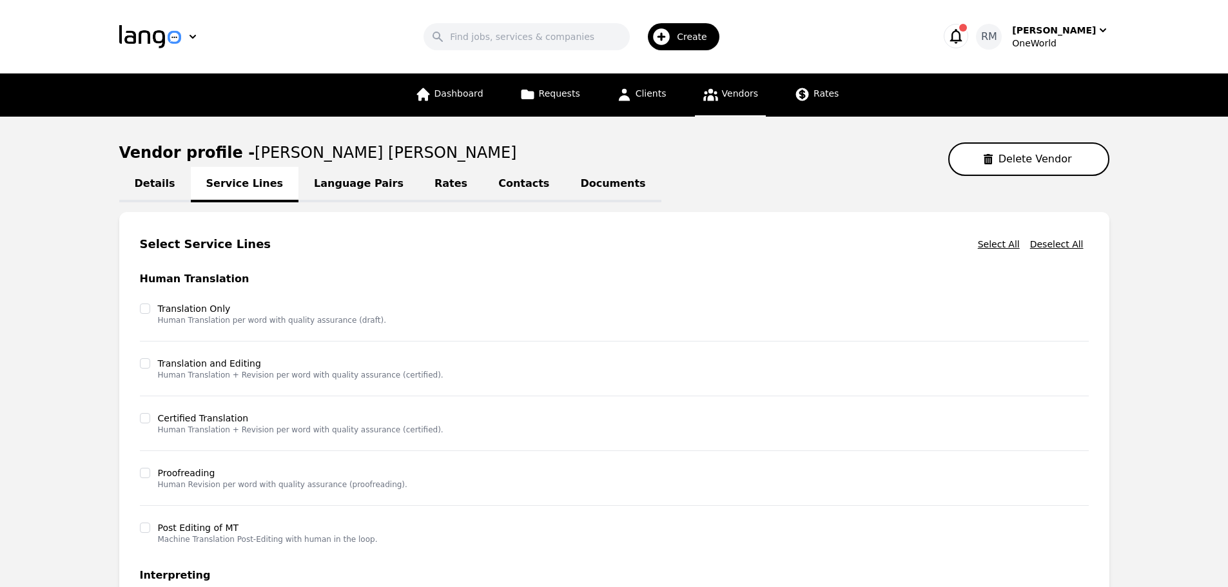
click at [157, 184] on link "Details" at bounding box center [155, 184] width 72 height 35
select select "active"
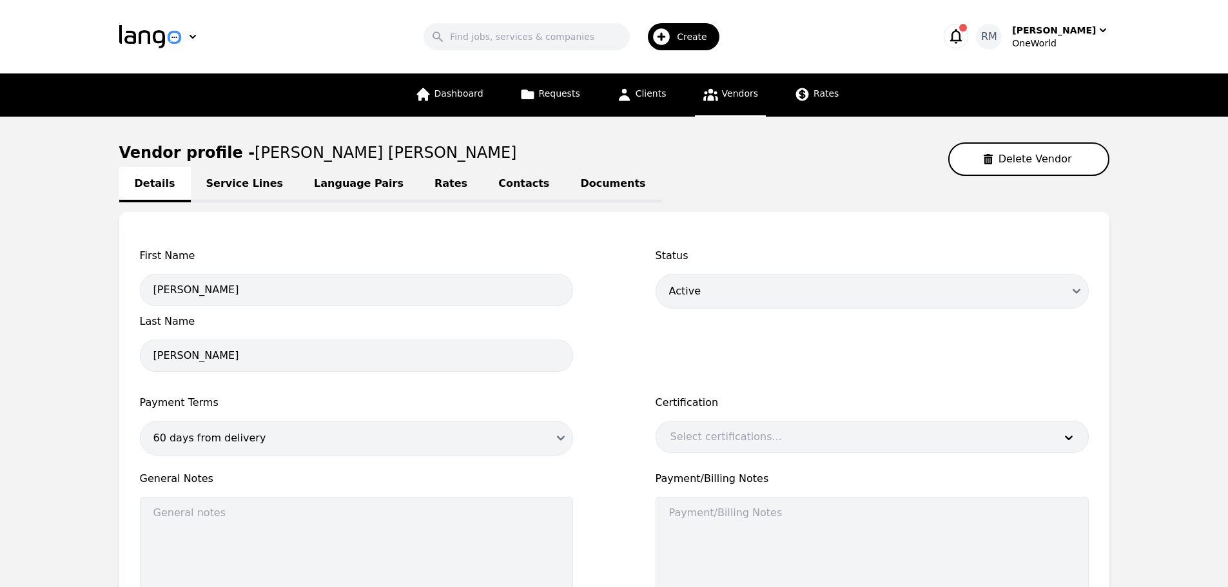
click at [731, 111] on link "Vendors" at bounding box center [730, 95] width 71 height 43
